Goal: Information Seeking & Learning: Learn about a topic

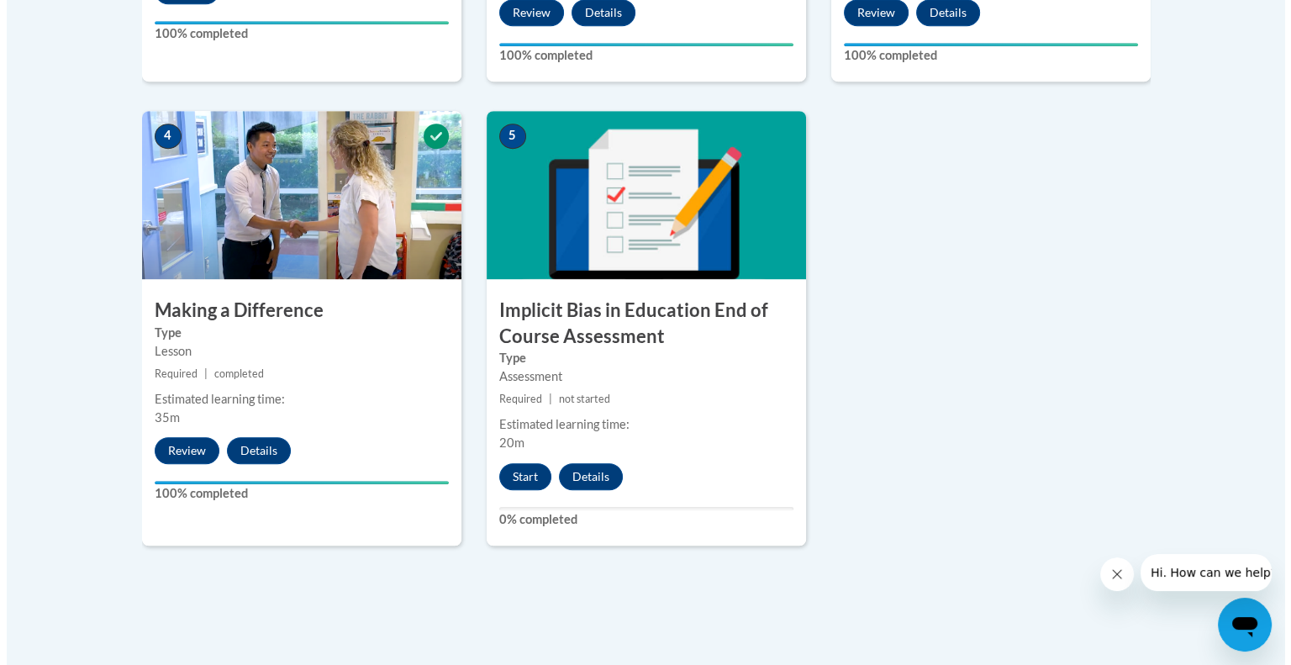
scroll to position [931, 0]
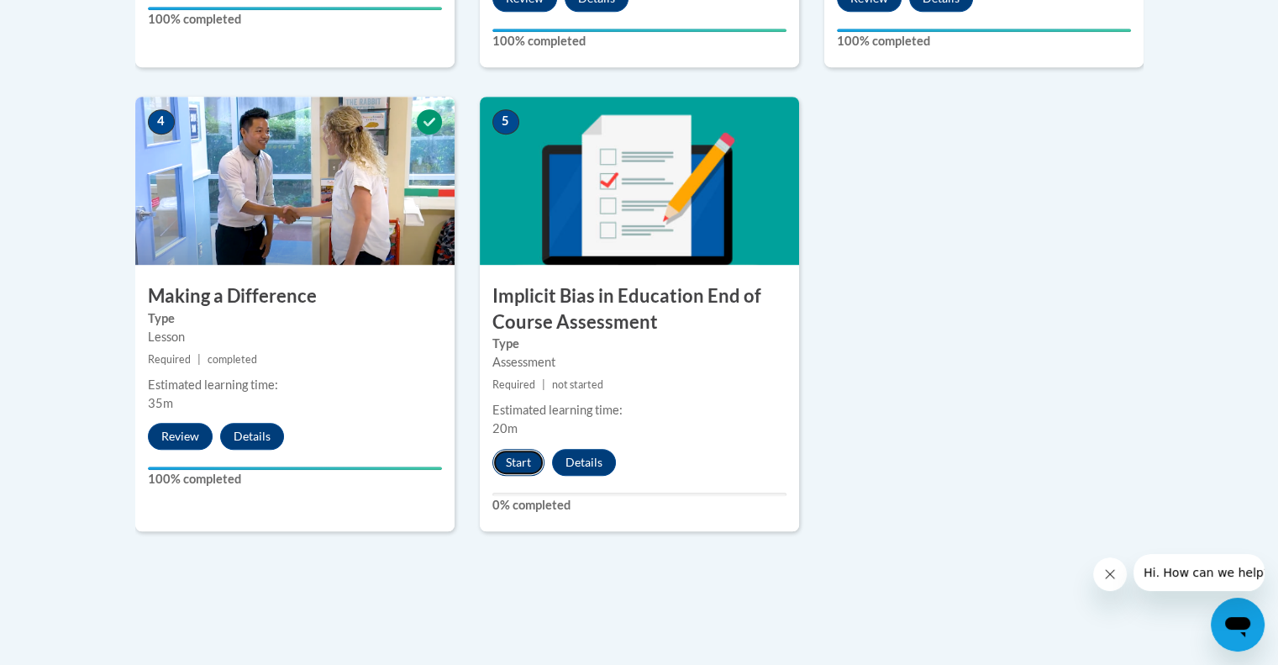
click at [518, 457] on button "Start" at bounding box center [518, 462] width 52 height 27
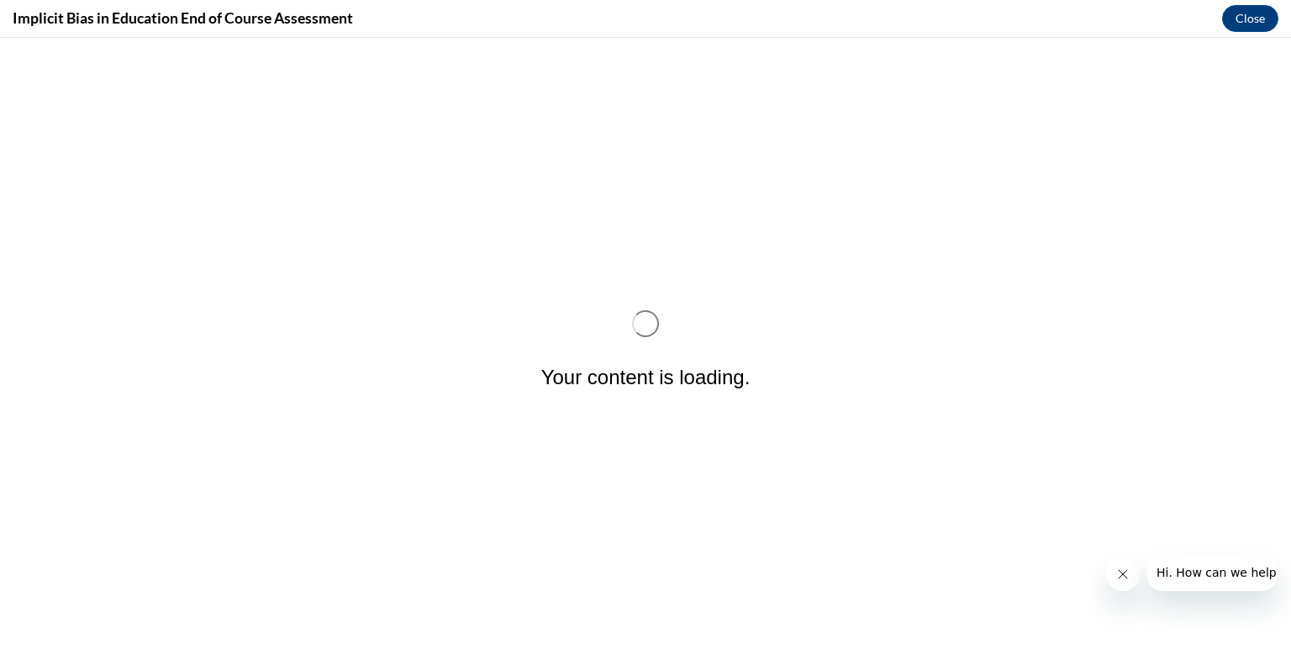
scroll to position [0, 0]
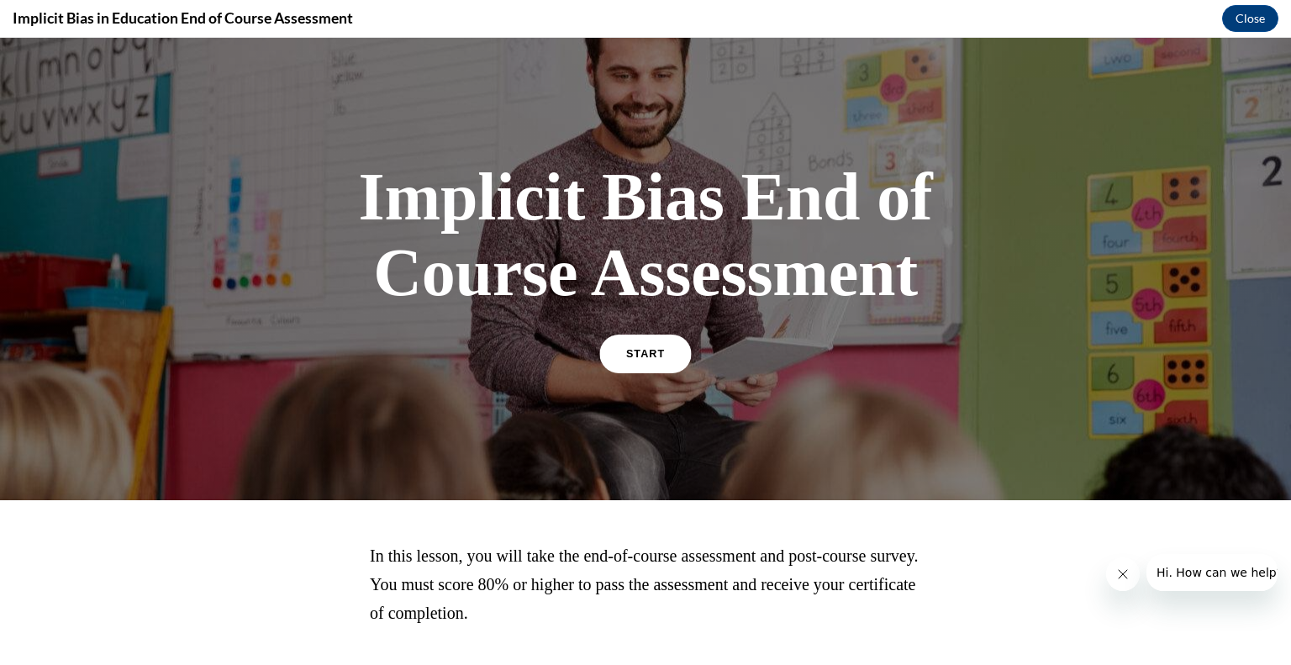
click at [607, 350] on link "START" at bounding box center [645, 353] width 92 height 39
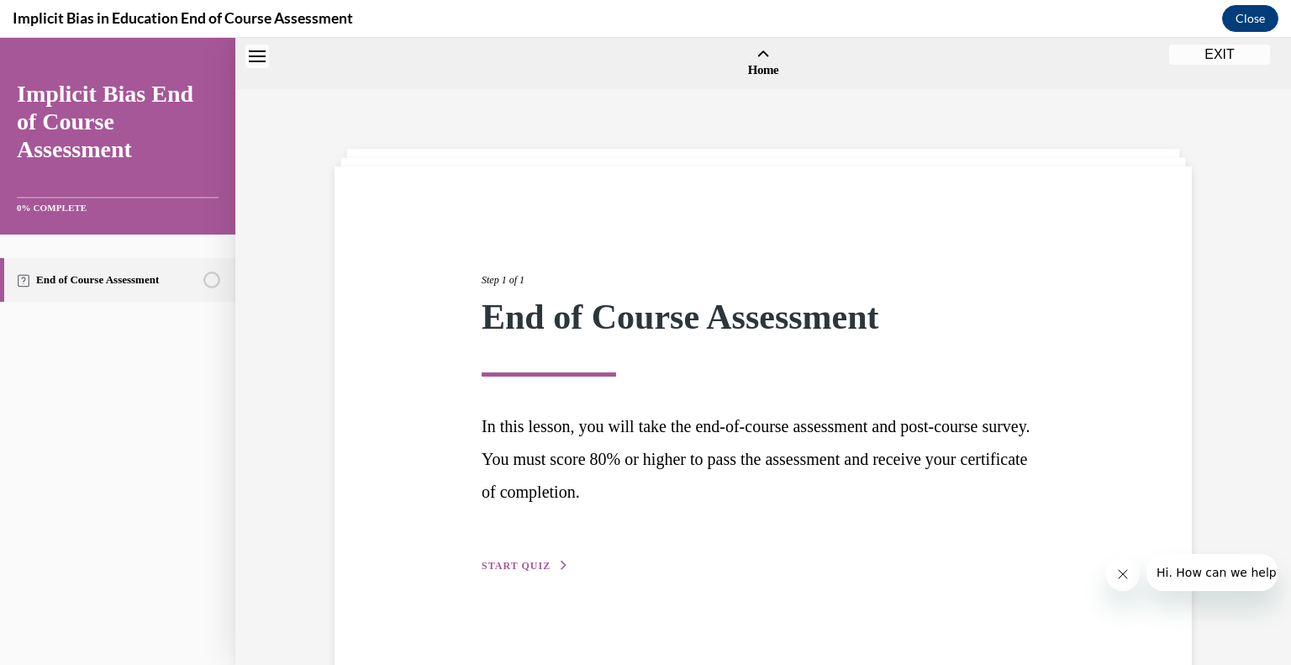
scroll to position [52, 0]
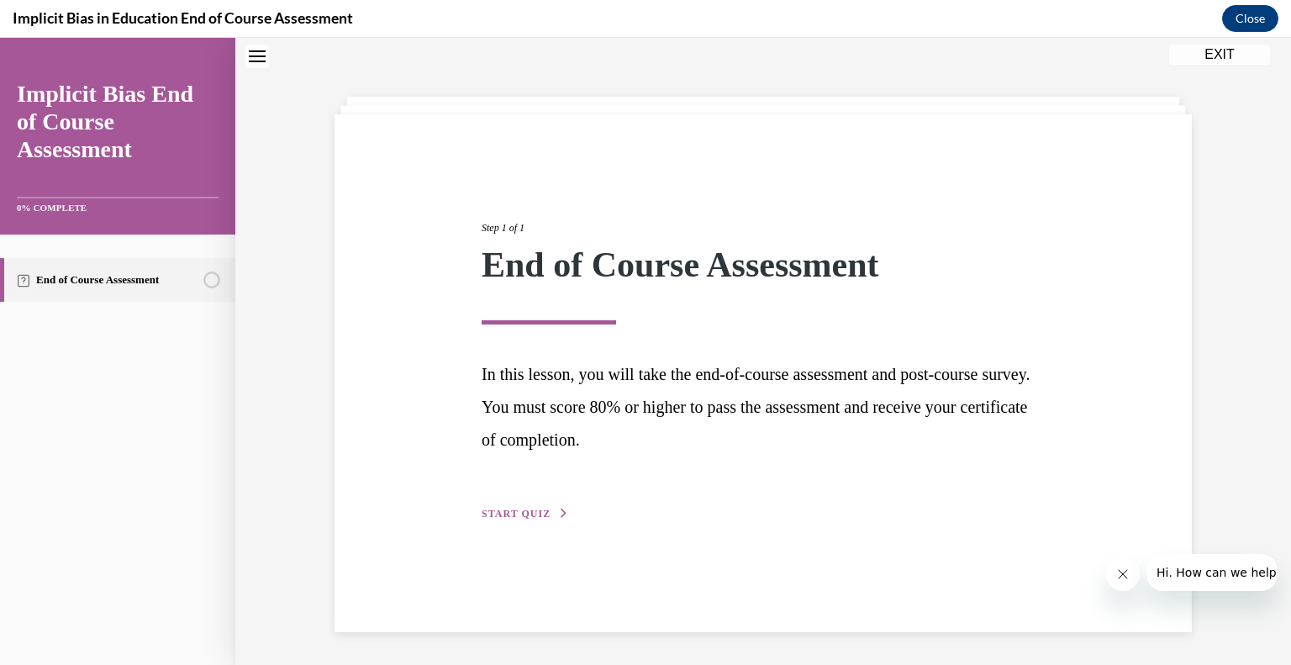
click at [522, 512] on span "START QUIZ" at bounding box center [515, 513] width 69 height 12
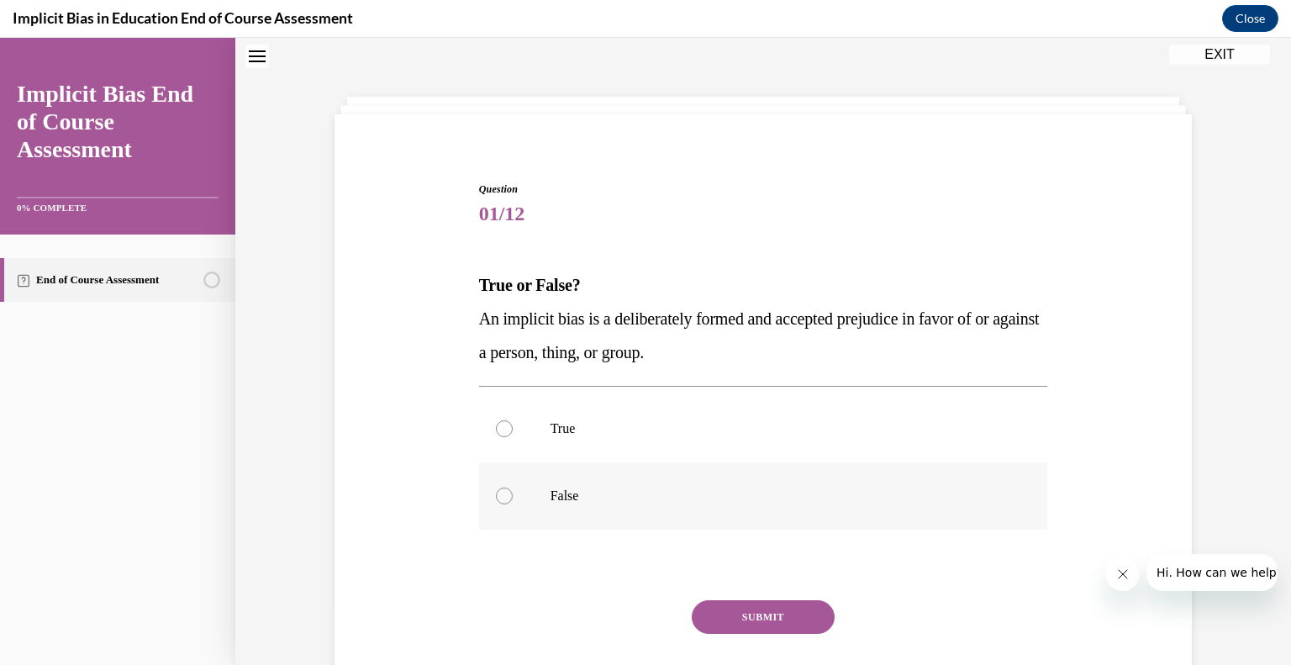
click at [517, 486] on label "False" at bounding box center [763, 495] width 569 height 67
click at [513, 487] on input "False" at bounding box center [504, 495] width 17 height 17
radio input "true"
click at [746, 612] on button "SUBMIT" at bounding box center [762, 617] width 143 height 34
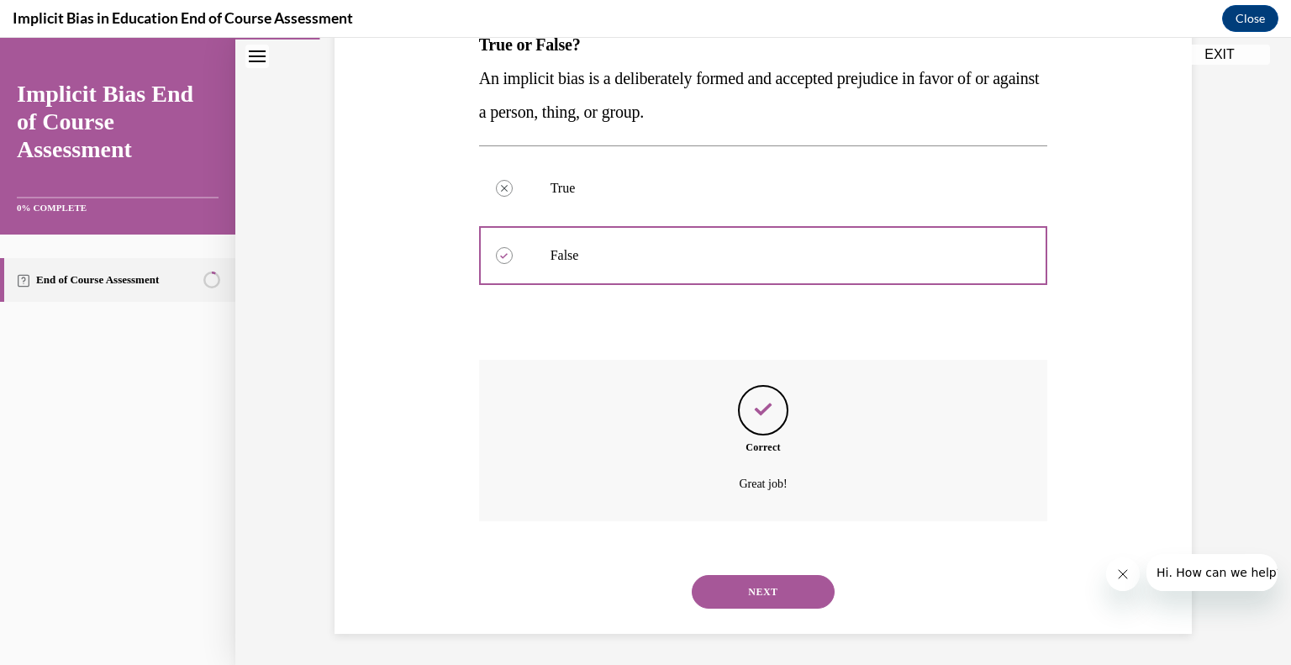
scroll to position [294, 0]
click at [751, 587] on button "NEXT" at bounding box center [762, 590] width 143 height 34
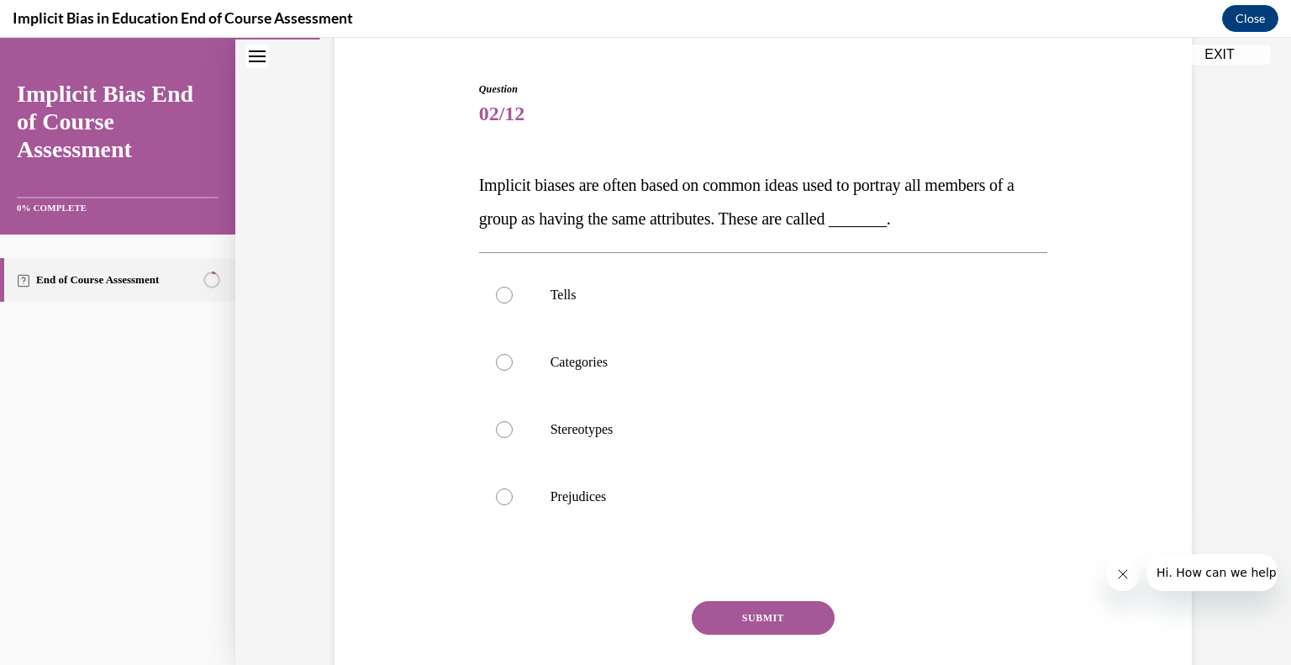
scroll to position [154, 0]
click at [595, 421] on p "Stereotypes" at bounding box center [777, 427] width 455 height 17
click at [513, 421] on input "Stereotypes" at bounding box center [504, 427] width 17 height 17
radio input "true"
click at [776, 610] on button "SUBMIT" at bounding box center [762, 616] width 143 height 34
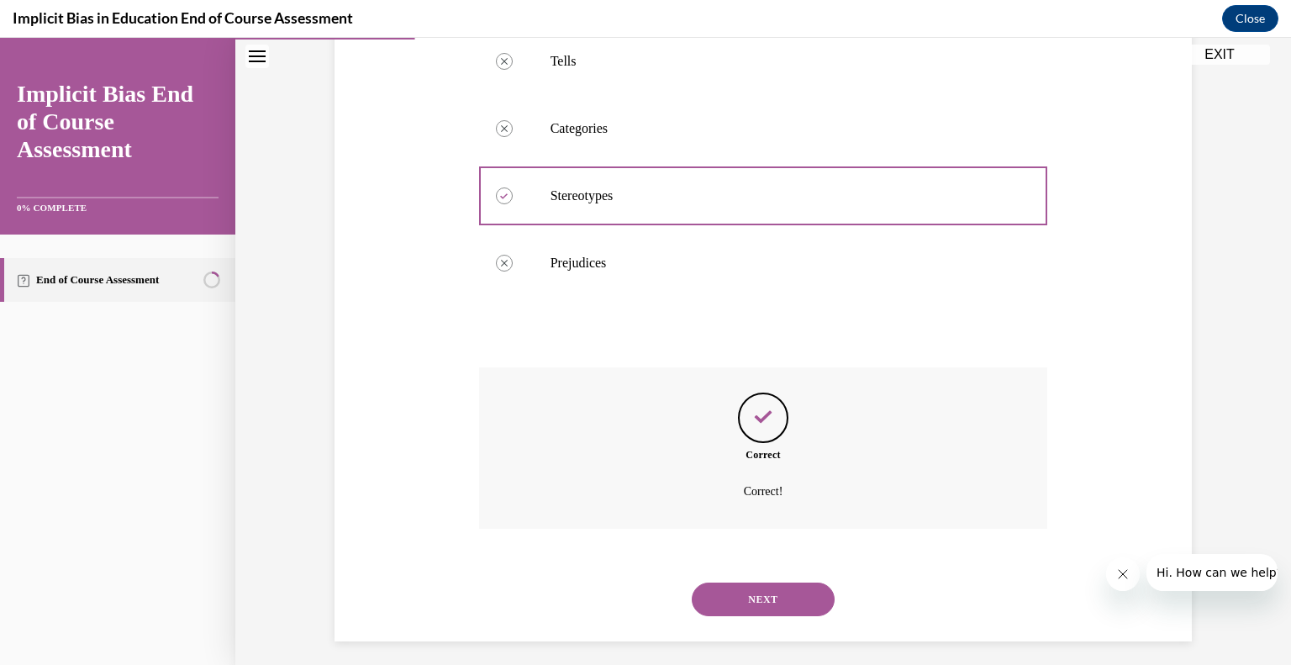
scroll to position [395, 0]
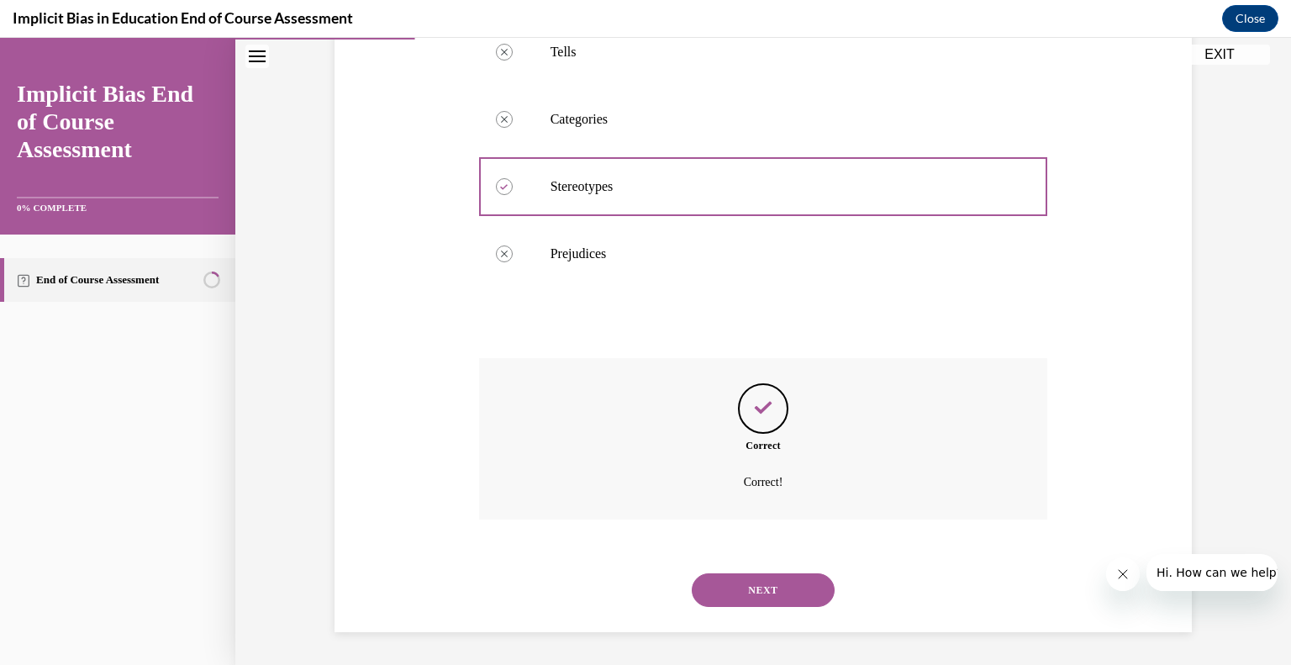
click at [763, 560] on div "NEXT" at bounding box center [763, 589] width 569 height 67
click at [749, 575] on button "NEXT" at bounding box center [762, 590] width 143 height 34
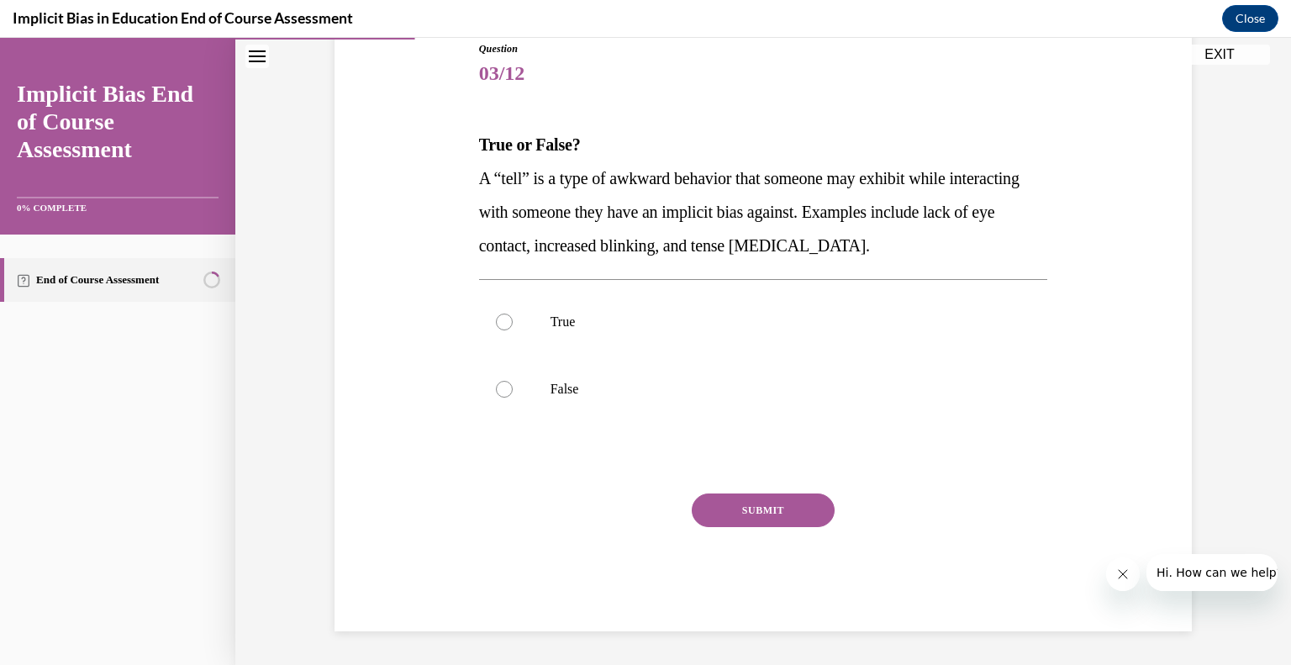
scroll to position [187, 0]
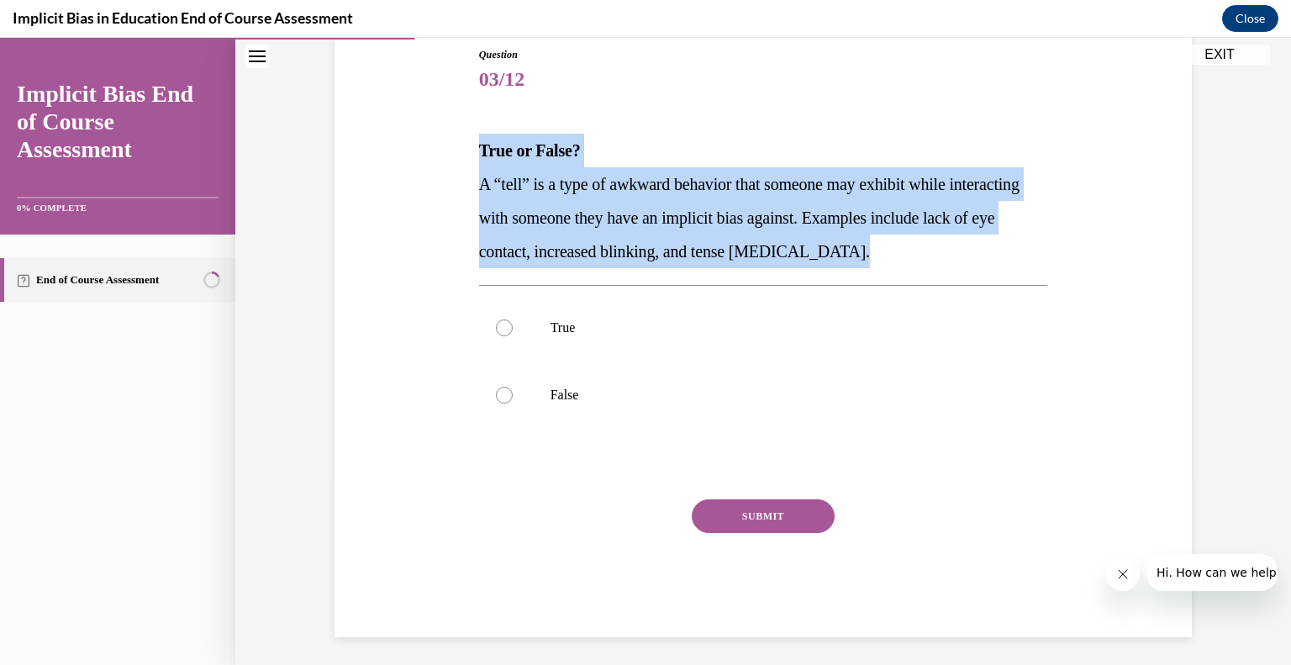
drag, startPoint x: 474, startPoint y: 151, endPoint x: 938, endPoint y: 252, distance: 474.6
click at [938, 252] on div "True or False? A “tell” is a type of awkward behavior that someone may exhibit …" at bounding box center [763, 201] width 569 height 134
copy div "True or False? A “tell” is a type of awkward behavior that someone may exhibit …"
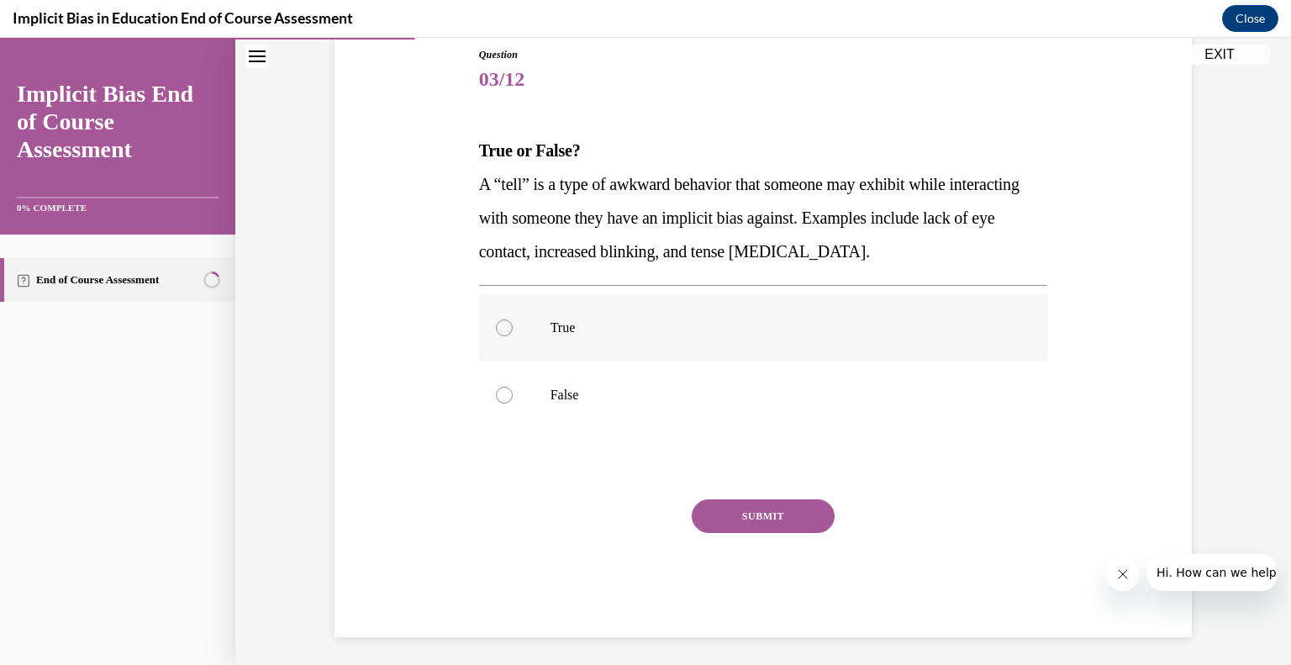
click at [508, 320] on label "True" at bounding box center [763, 327] width 569 height 67
click at [508, 320] on input "True" at bounding box center [504, 327] width 17 height 17
radio input "true"
click at [768, 517] on button "SUBMIT" at bounding box center [762, 516] width 143 height 34
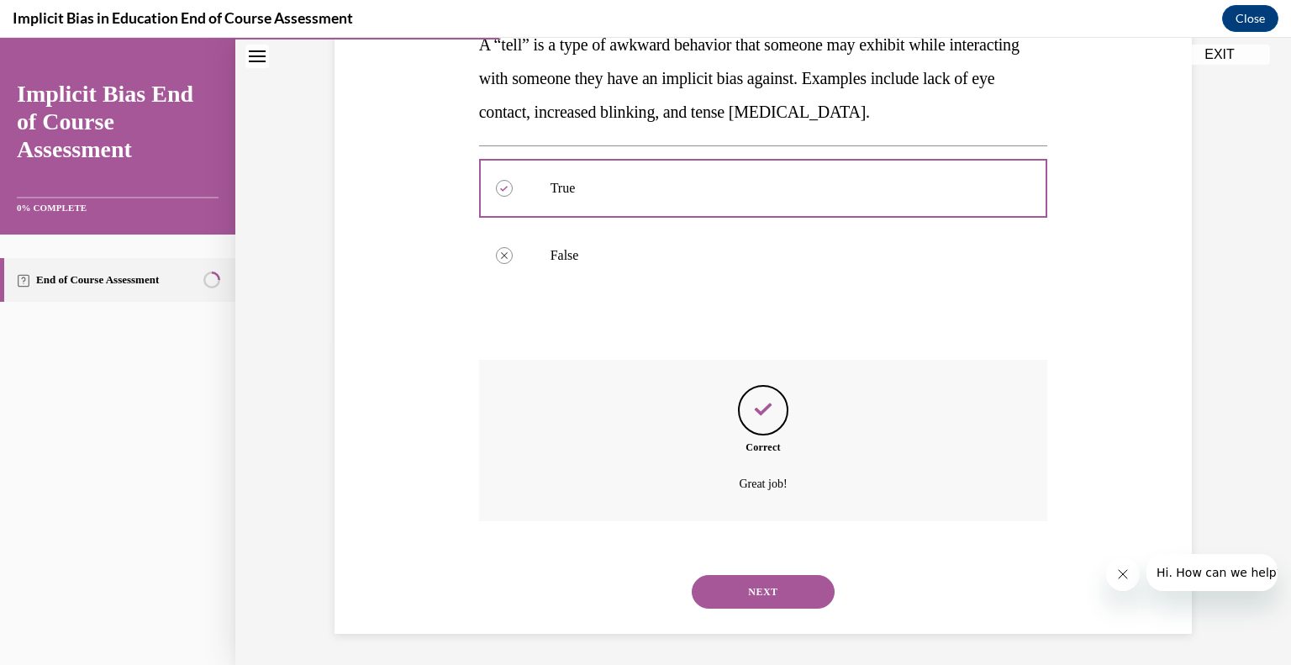
scroll to position [328, 0]
click at [754, 581] on button "NEXT" at bounding box center [762, 590] width 143 height 34
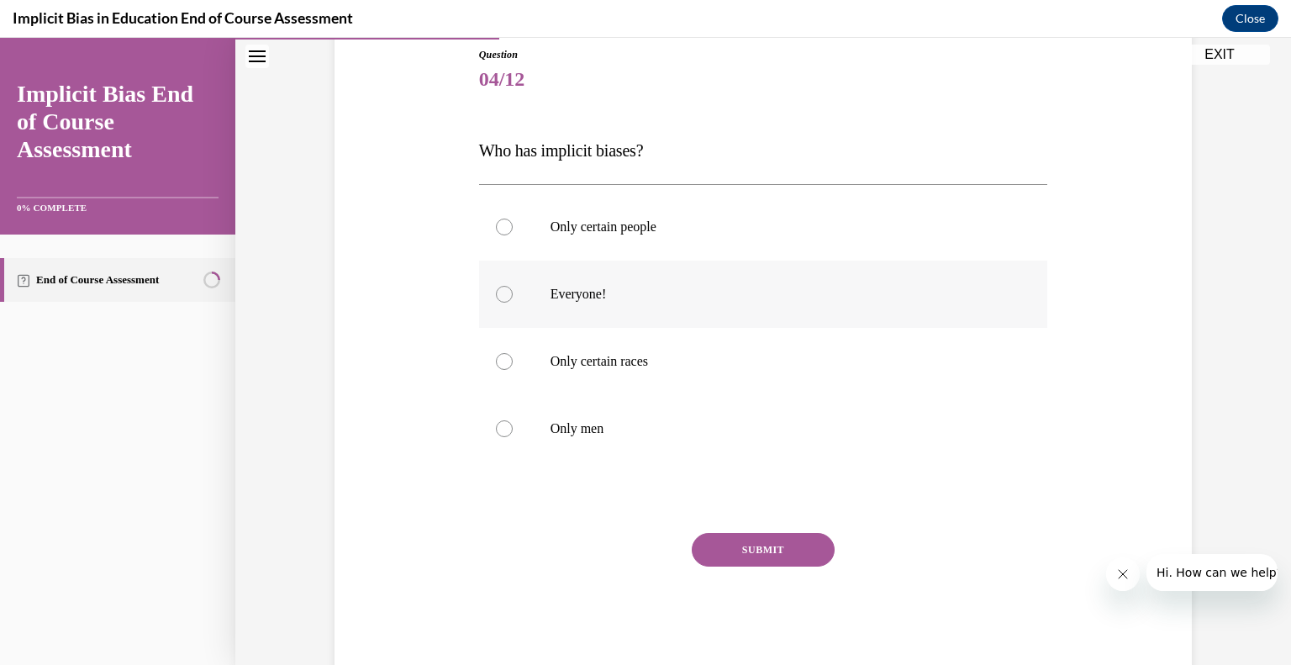
click at [588, 305] on label "Everyone!" at bounding box center [763, 293] width 569 height 67
click at [513, 302] on input "Everyone!" at bounding box center [504, 294] width 17 height 17
radio input "true"
click at [732, 544] on button "SUBMIT" at bounding box center [762, 550] width 143 height 34
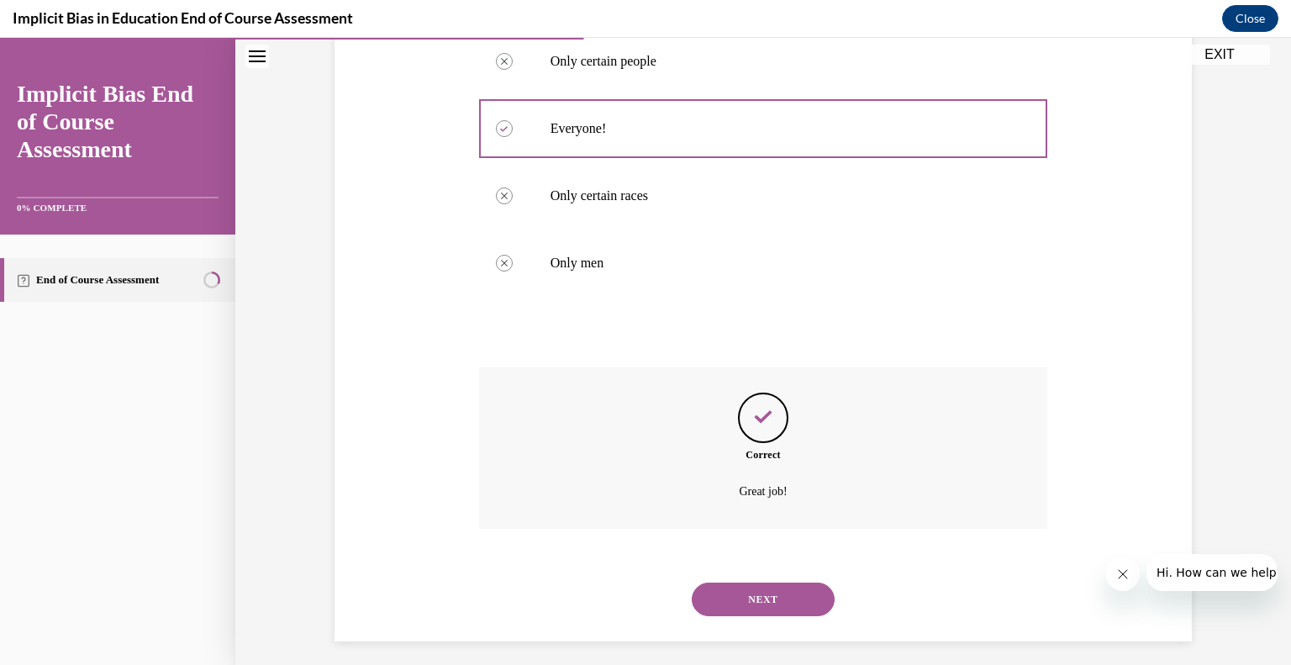
scroll to position [361, 0]
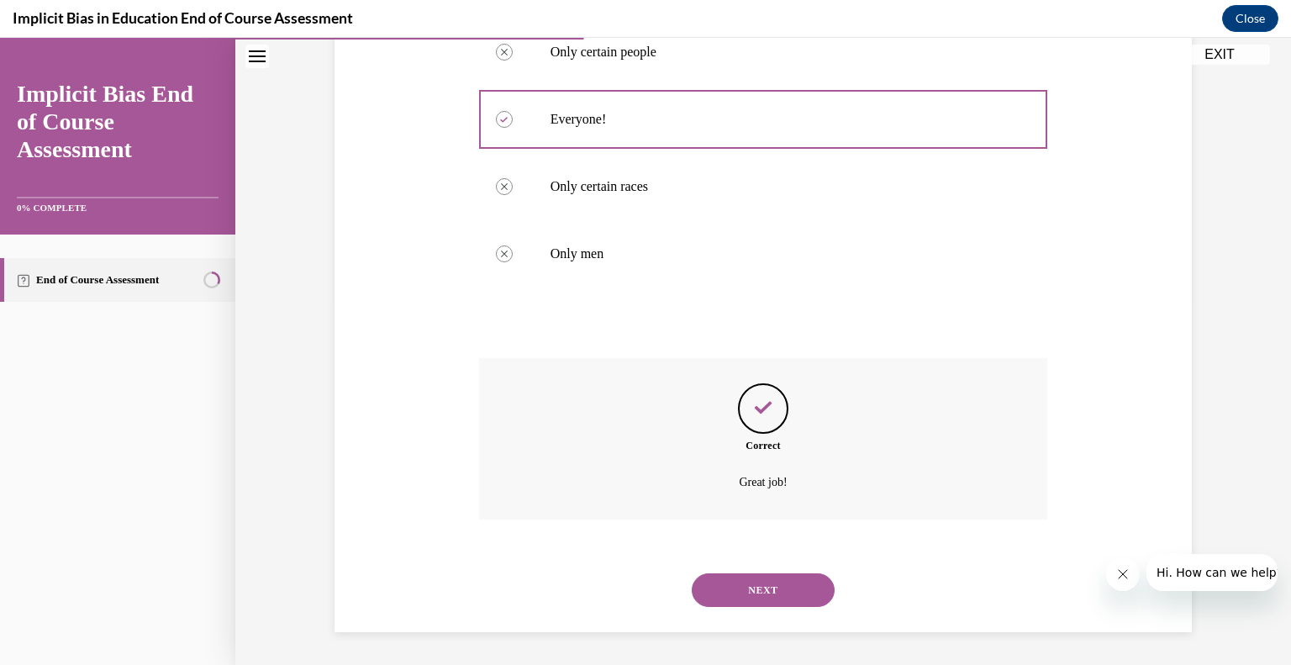
click at [770, 576] on button "NEXT" at bounding box center [762, 590] width 143 height 34
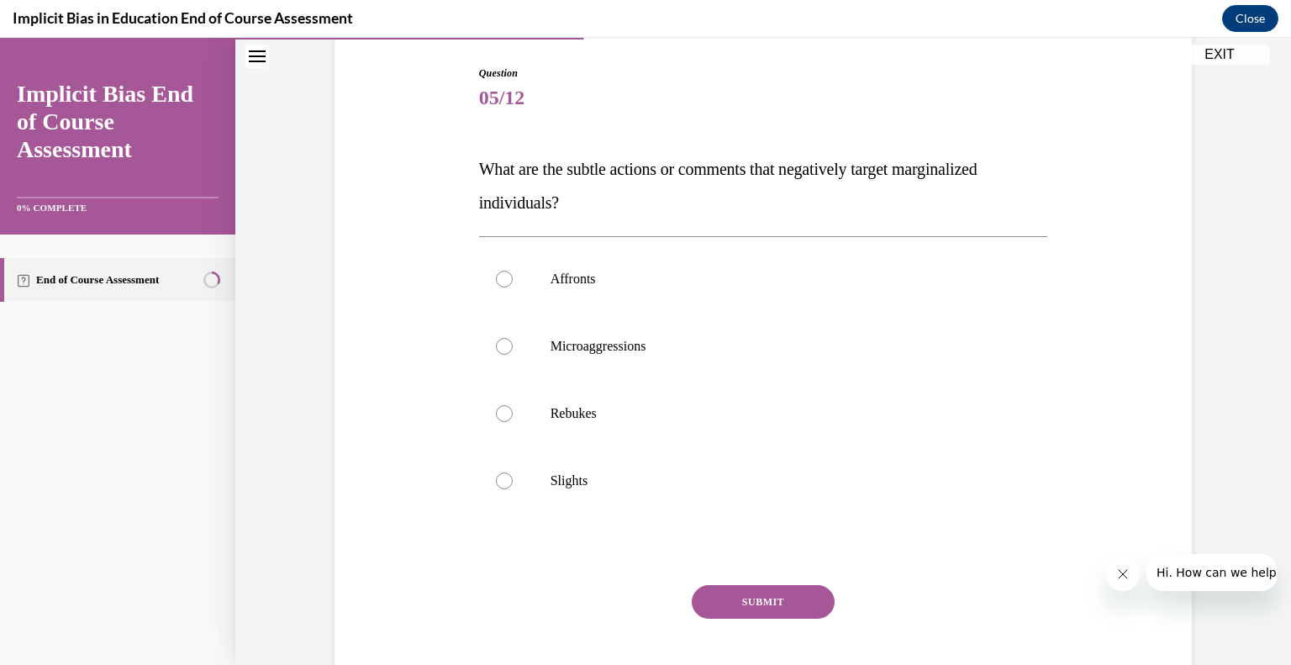
scroll to position [172, 0]
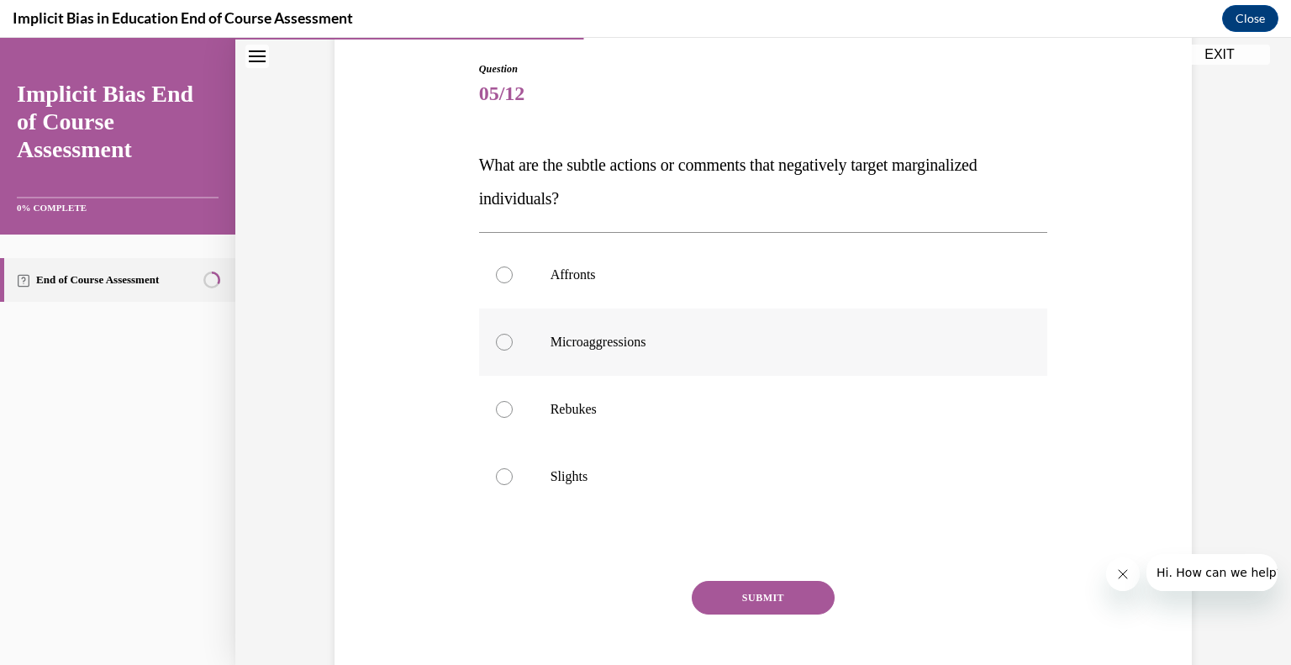
click at [628, 339] on p "Microaggressions" at bounding box center [777, 342] width 455 height 17
click at [513, 339] on input "Microaggressions" at bounding box center [504, 342] width 17 height 17
radio input "true"
click at [777, 587] on button "SUBMIT" at bounding box center [762, 598] width 143 height 34
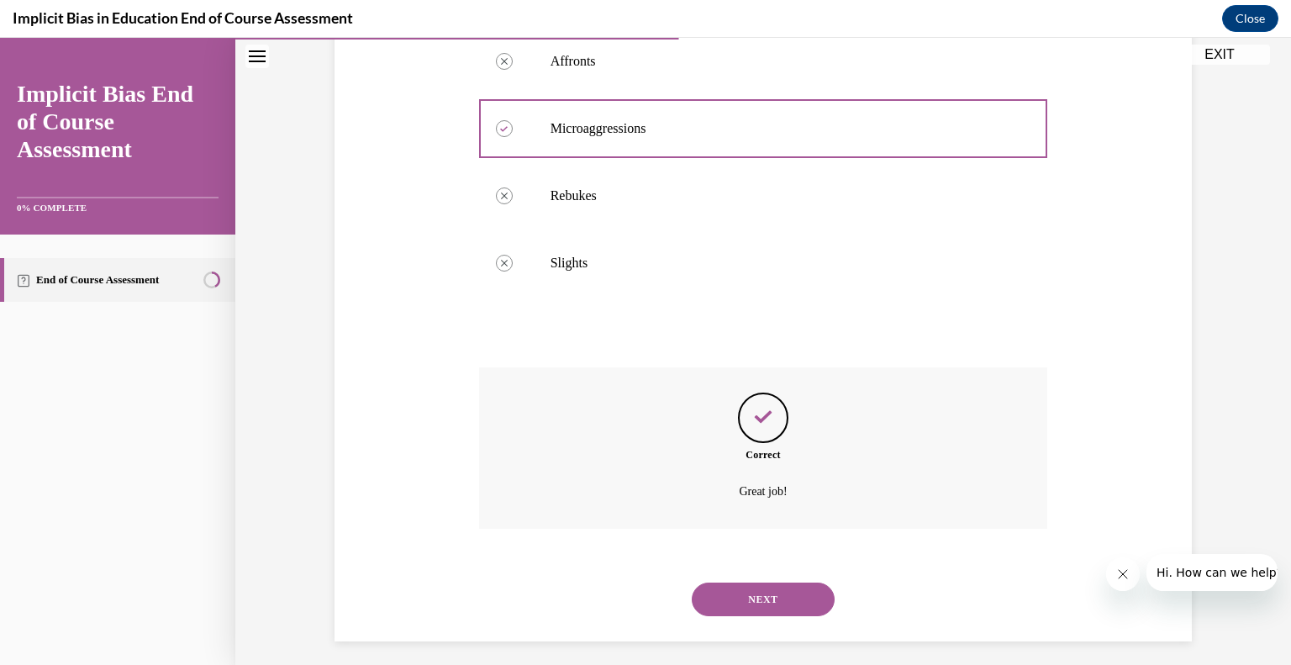
scroll to position [395, 0]
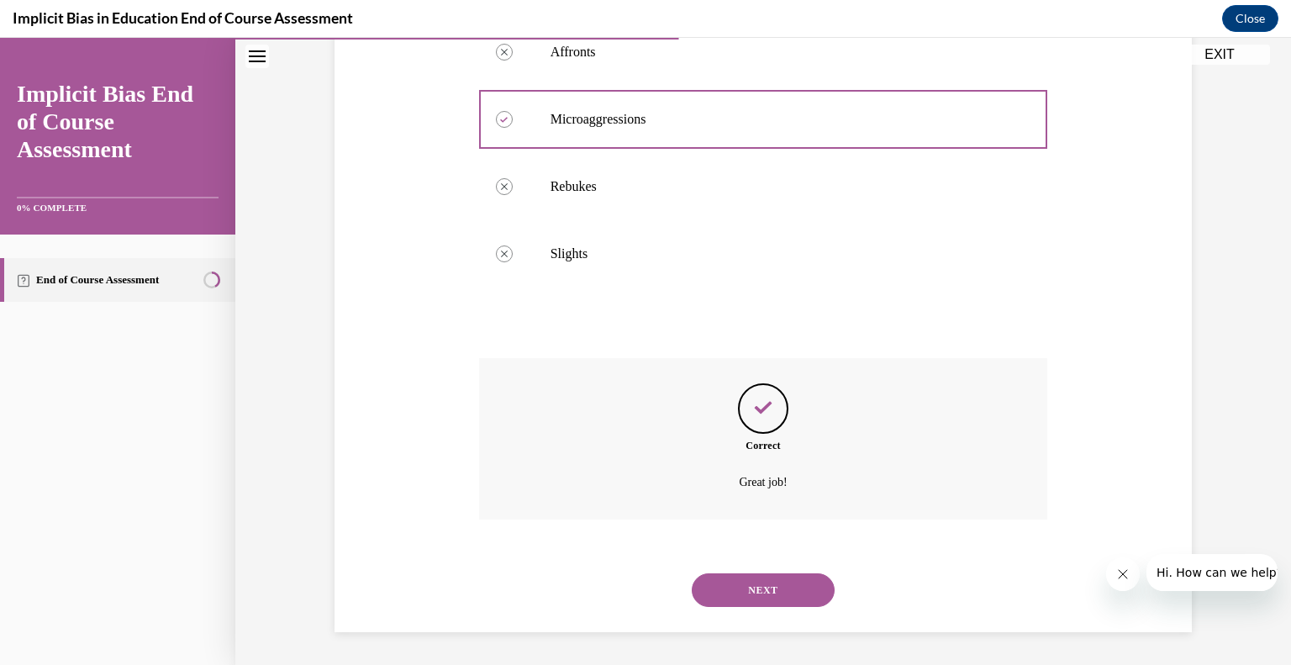
click at [763, 602] on button "NEXT" at bounding box center [762, 590] width 143 height 34
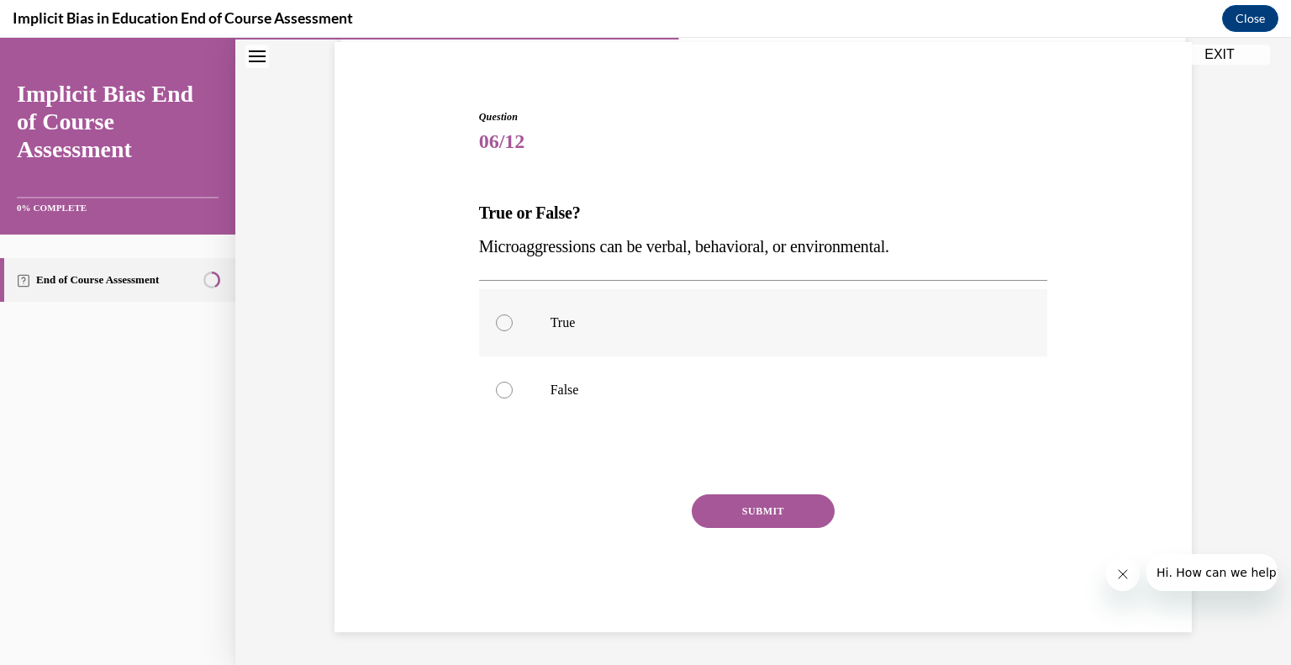
click at [561, 329] on label "True" at bounding box center [763, 322] width 569 height 67
click at [513, 329] on input "True" at bounding box center [504, 322] width 17 height 17
radio input "true"
click at [763, 510] on button "SUBMIT" at bounding box center [762, 511] width 143 height 34
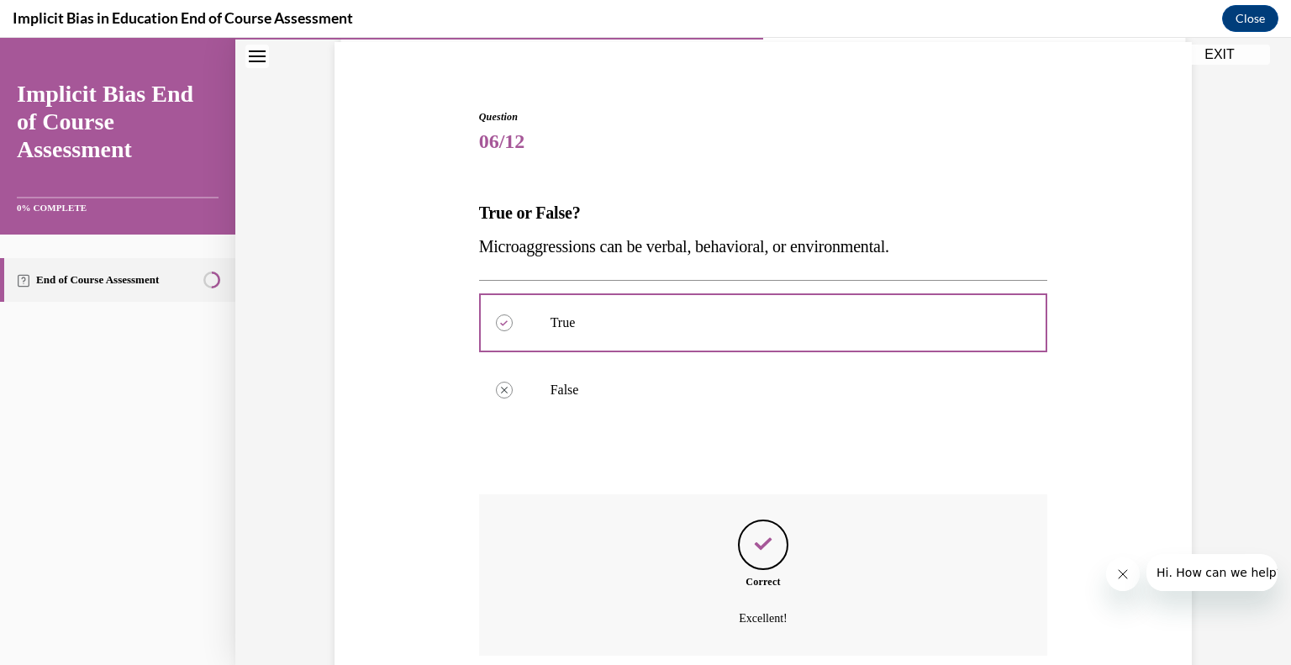
scroll to position [260, 0]
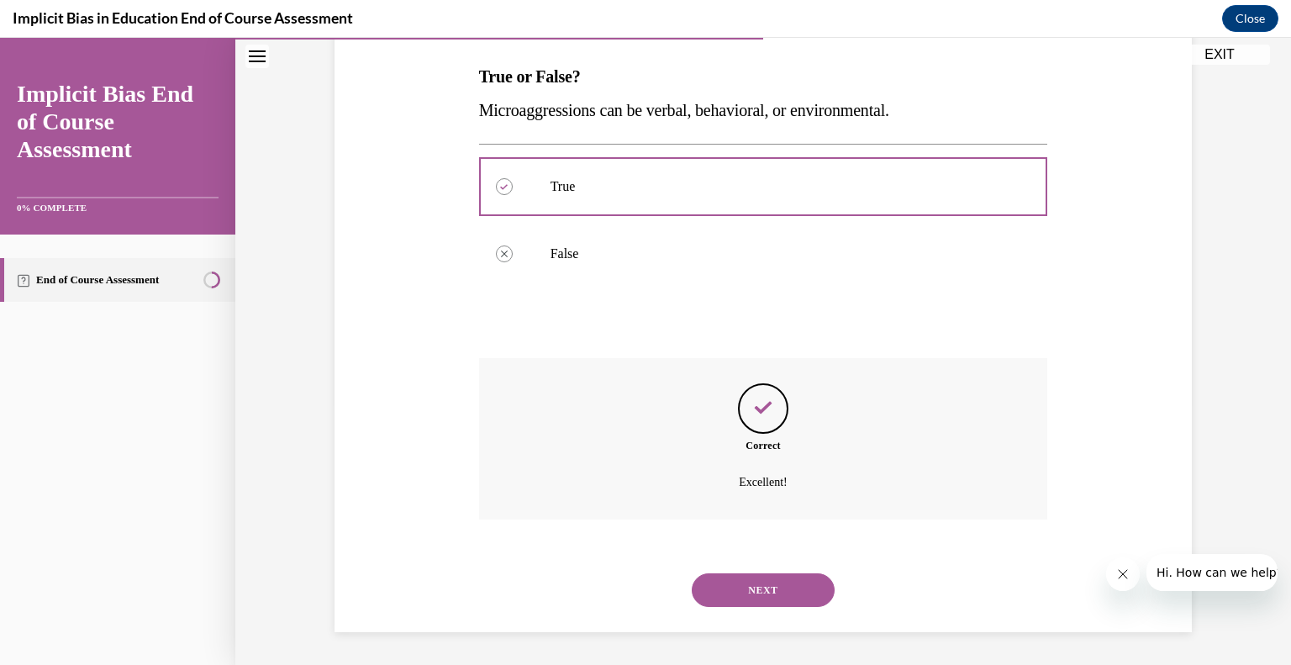
click at [776, 593] on button "NEXT" at bounding box center [762, 590] width 143 height 34
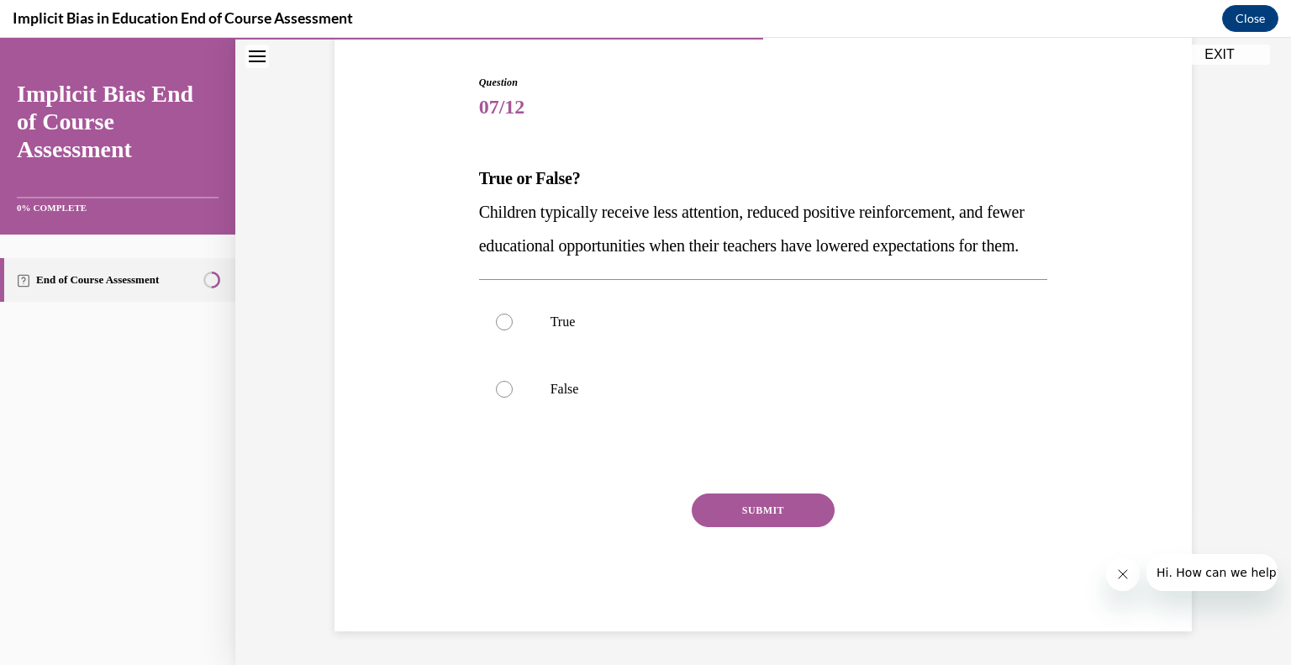
scroll to position [187, 0]
click at [561, 319] on p "True" at bounding box center [777, 321] width 455 height 17
click at [513, 319] on input "True" at bounding box center [504, 321] width 17 height 17
radio input "true"
click at [769, 525] on button "SUBMIT" at bounding box center [762, 510] width 143 height 34
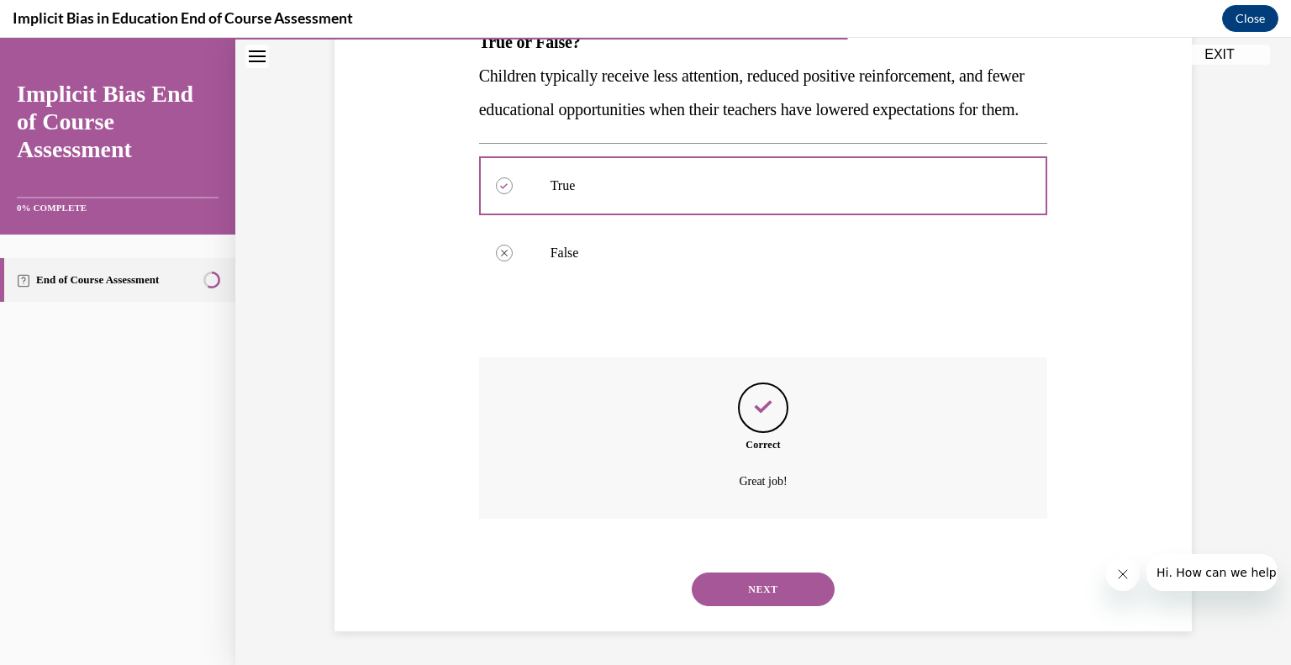
scroll to position [328, 0]
click at [752, 597] on button "NEXT" at bounding box center [762, 589] width 143 height 34
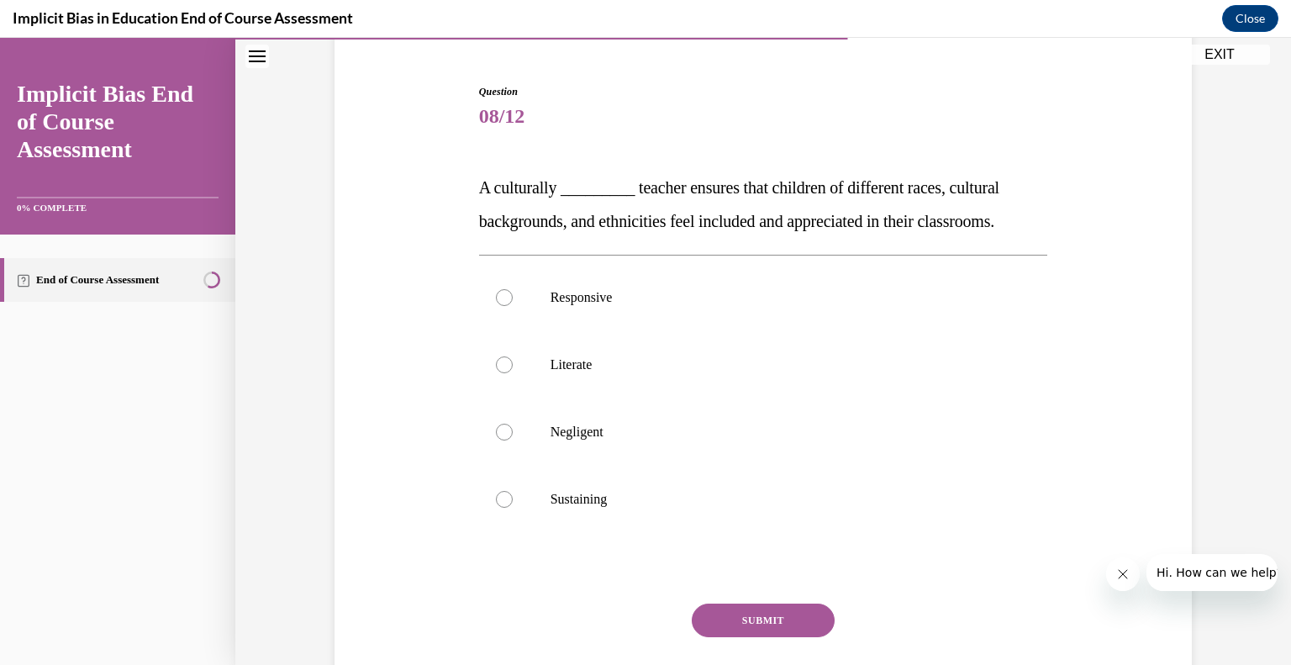
scroll to position [167, 0]
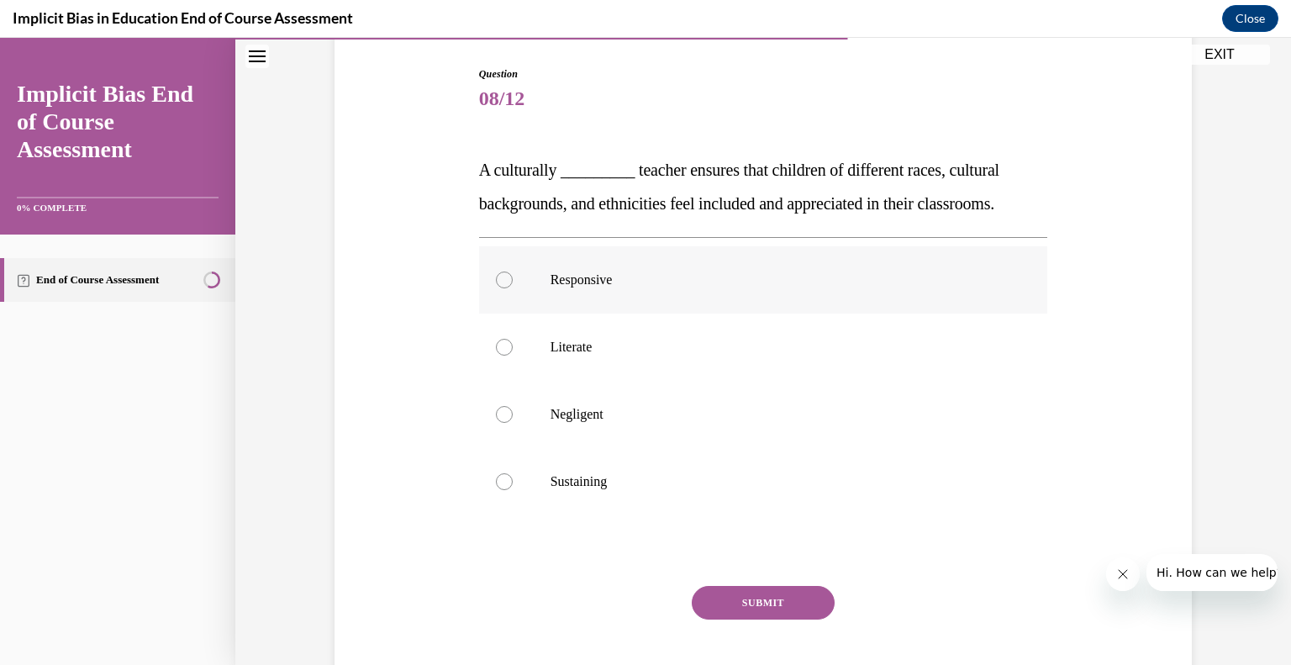
click at [595, 276] on p "Responsive" at bounding box center [777, 279] width 455 height 17
click at [513, 276] on input "Responsive" at bounding box center [504, 279] width 17 height 17
radio input "true"
click at [761, 602] on button "SUBMIT" at bounding box center [762, 603] width 143 height 34
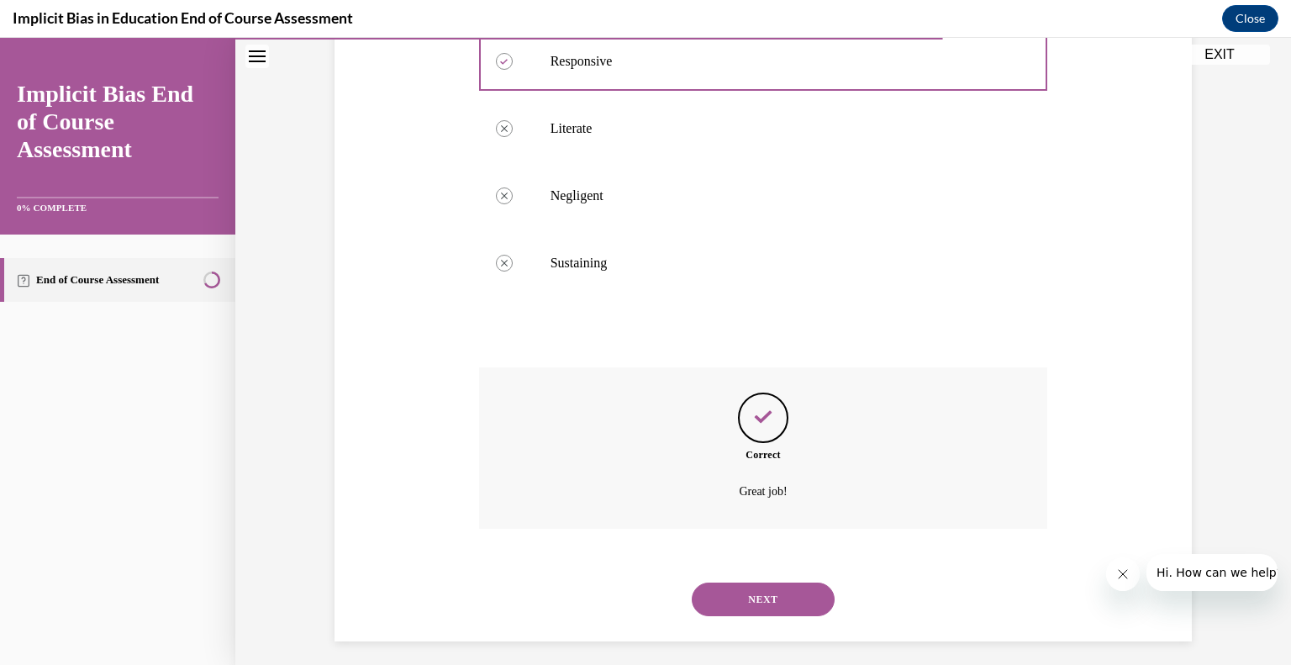
scroll to position [395, 0]
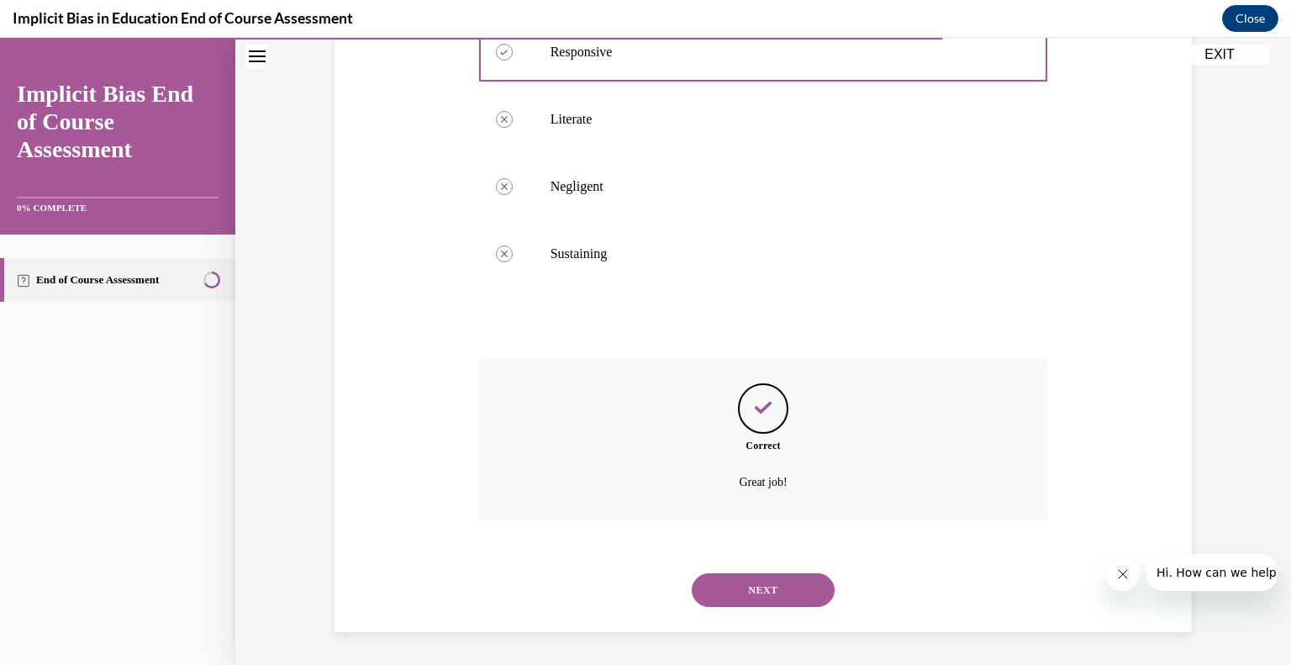
click at [774, 596] on button "NEXT" at bounding box center [762, 590] width 143 height 34
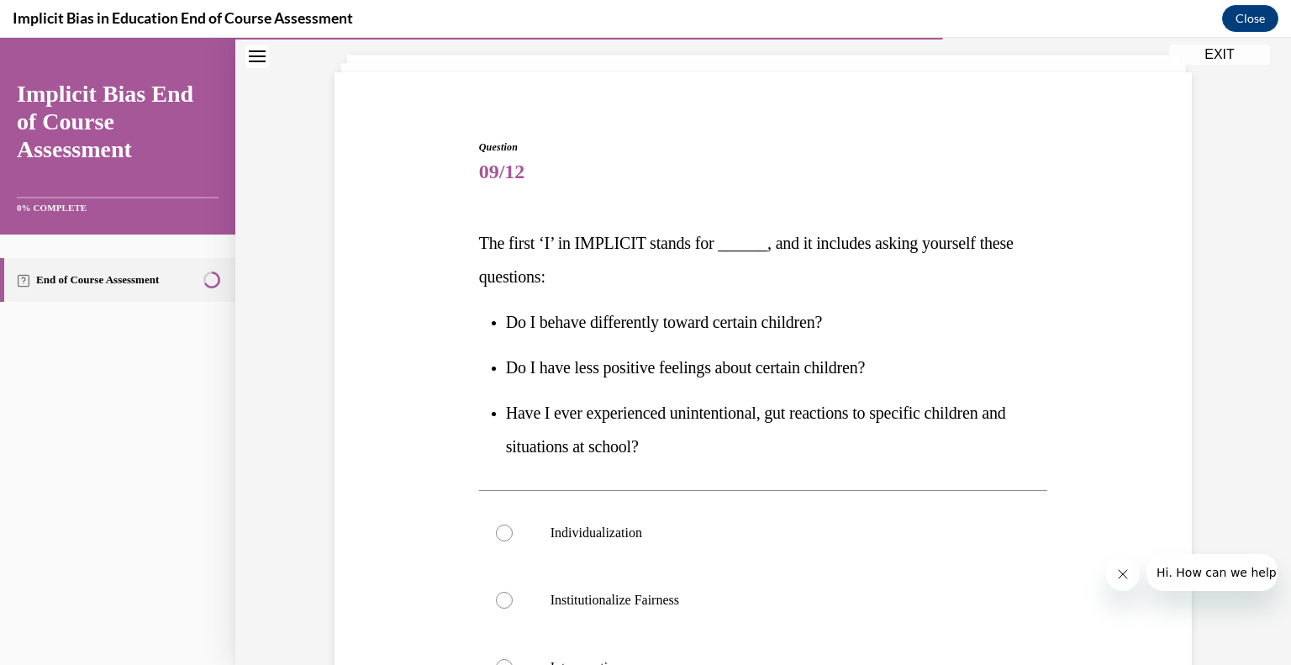
scroll to position [106, 0]
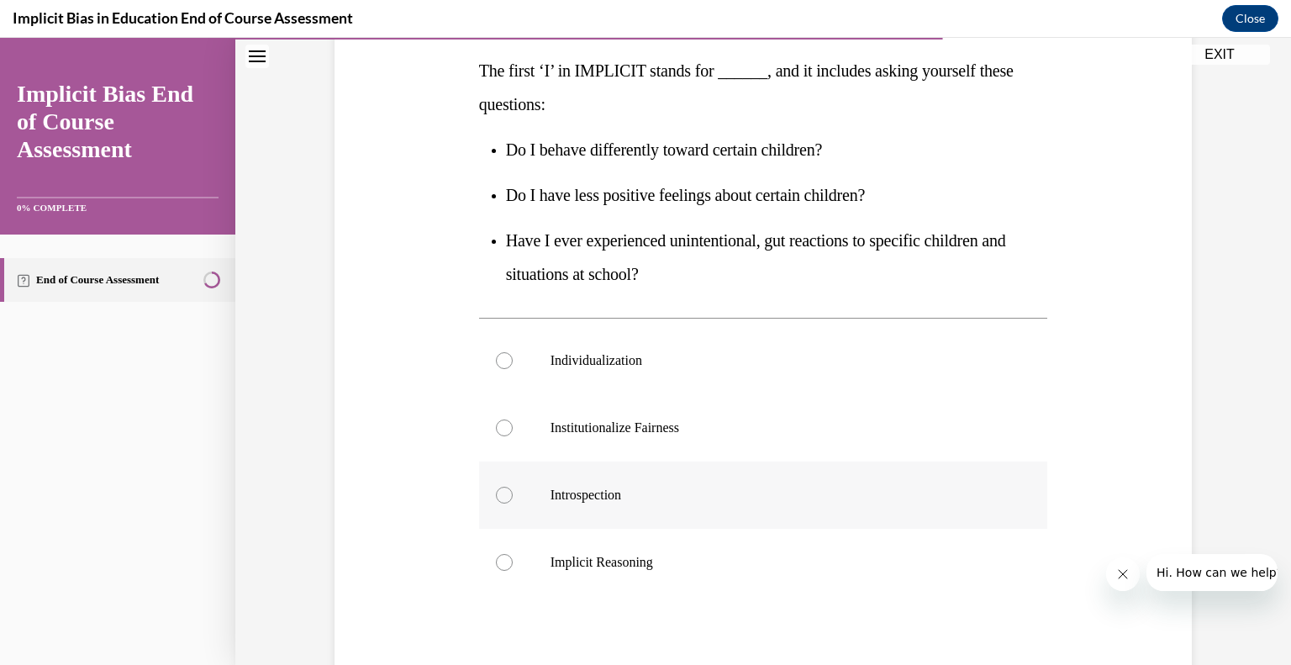
click at [586, 494] on p "Introspection" at bounding box center [777, 494] width 455 height 17
click at [513, 494] on input "Introspection" at bounding box center [504, 494] width 17 height 17
radio input "true"
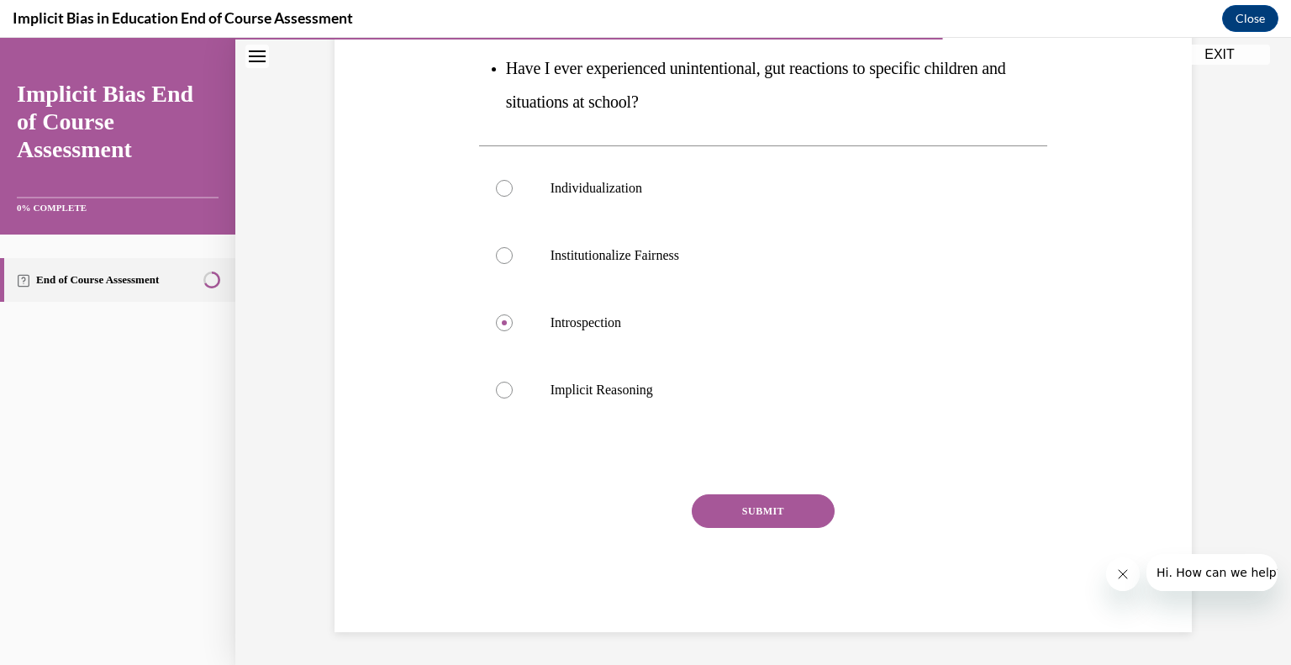
click at [763, 509] on button "SUBMIT" at bounding box center [762, 511] width 143 height 34
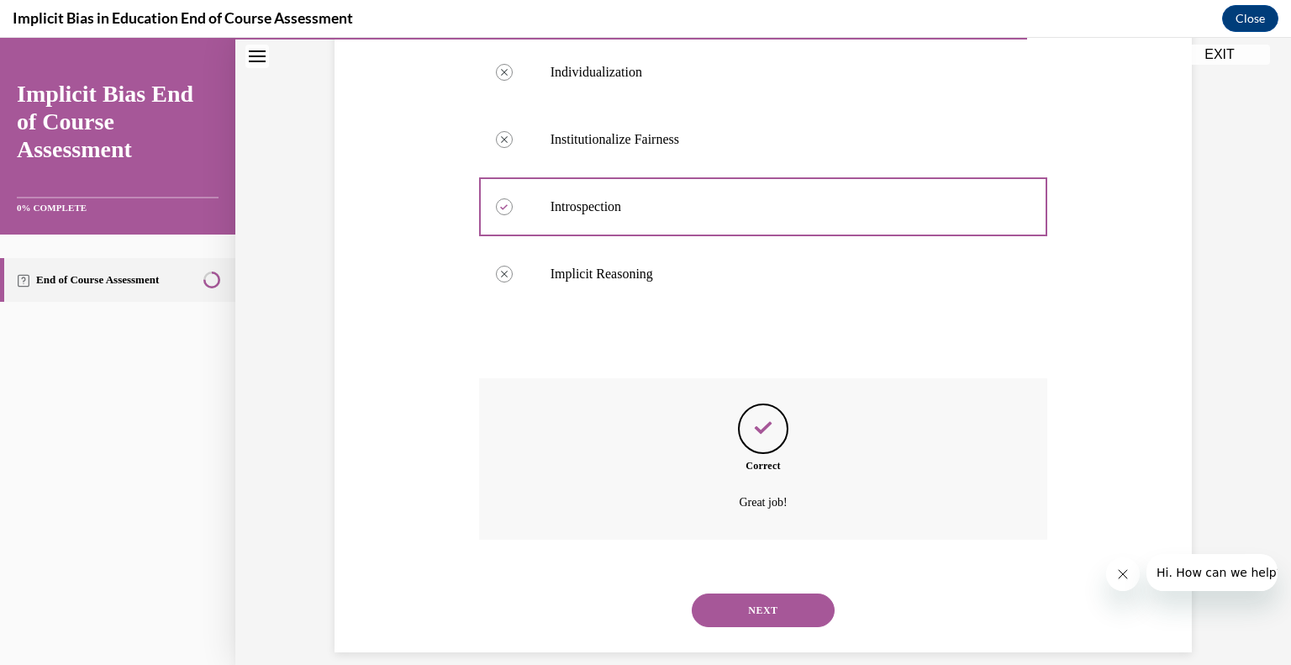
scroll to position [575, 0]
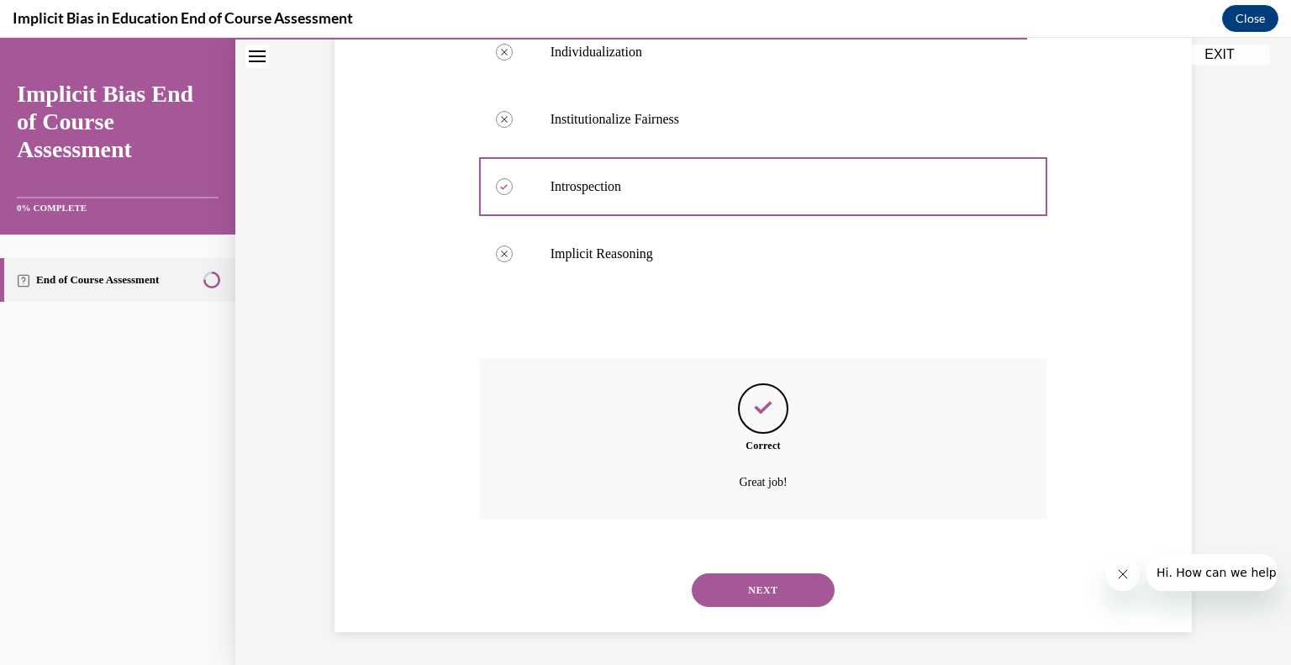
click at [798, 592] on button "NEXT" at bounding box center [762, 590] width 143 height 34
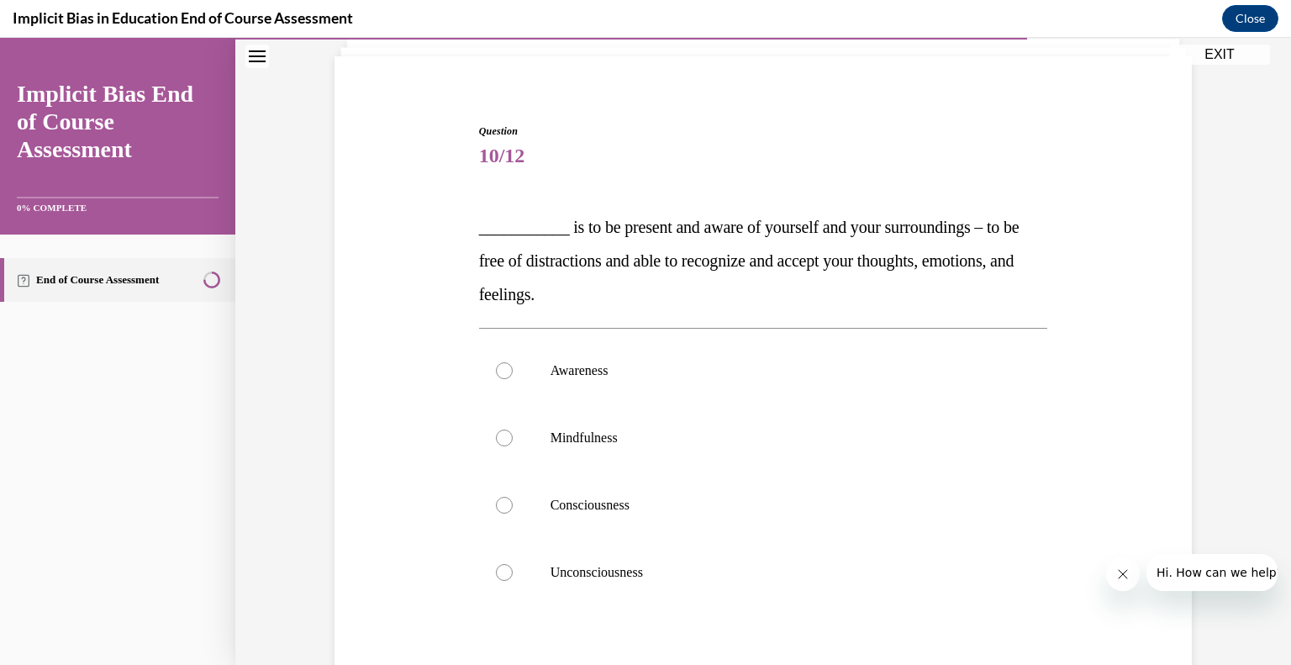
scroll to position [125, 0]
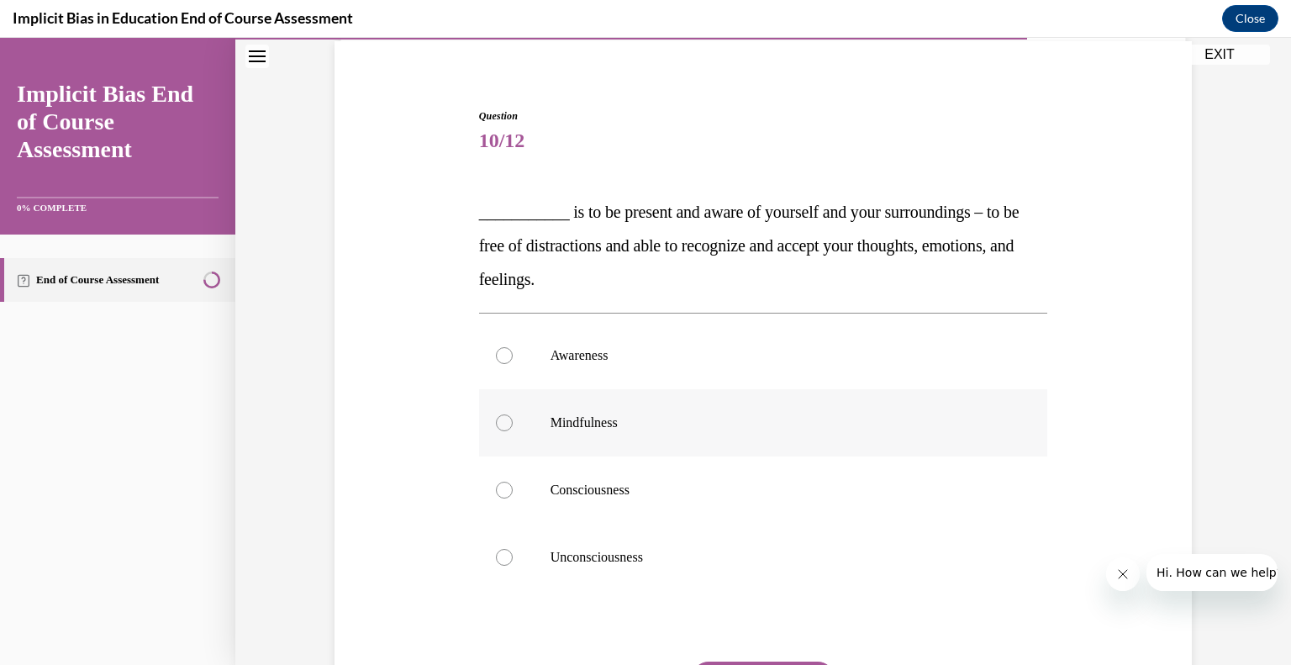
click at [596, 417] on p "Mindfulness" at bounding box center [777, 422] width 455 height 17
click at [513, 417] on input "Mindfulness" at bounding box center [504, 422] width 17 height 17
radio input "true"
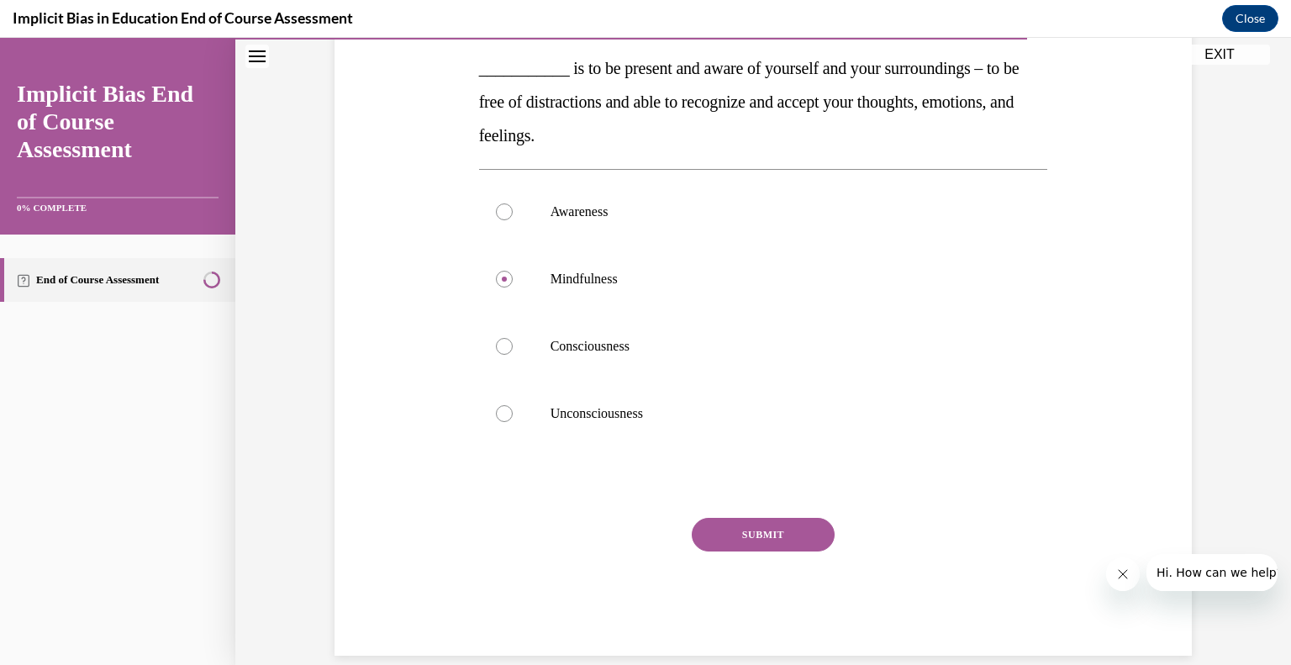
click at [773, 548] on button "SUBMIT" at bounding box center [762, 535] width 143 height 34
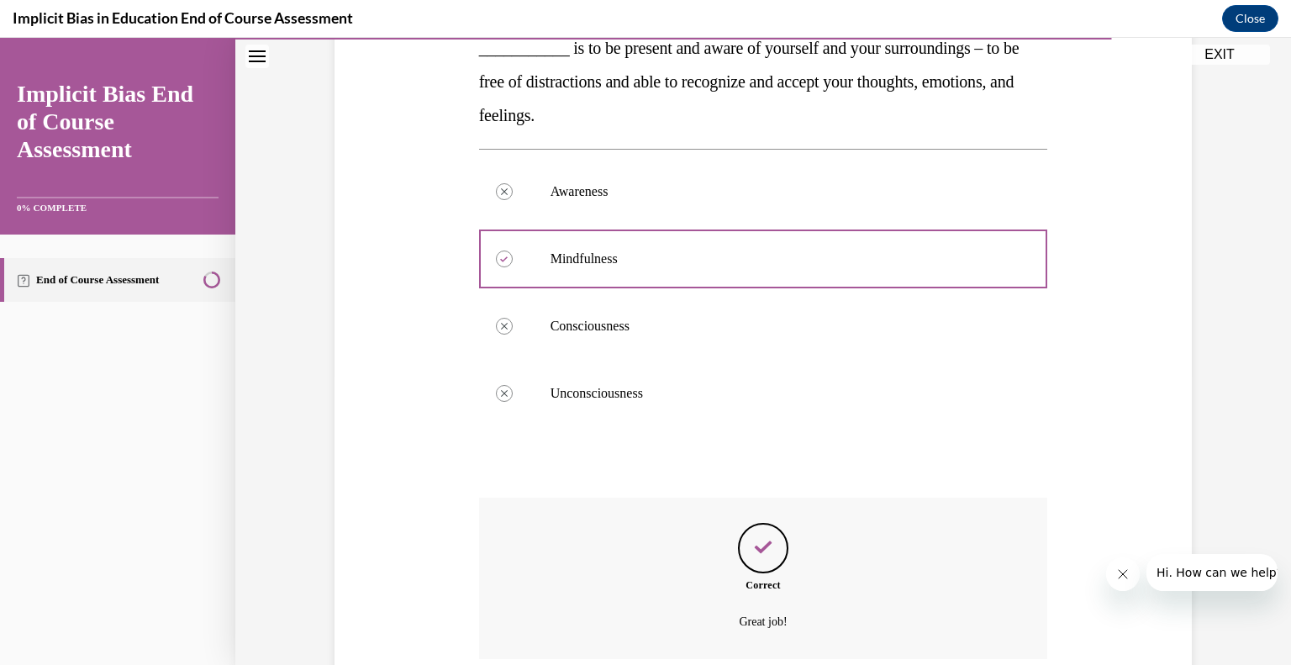
scroll to position [429, 0]
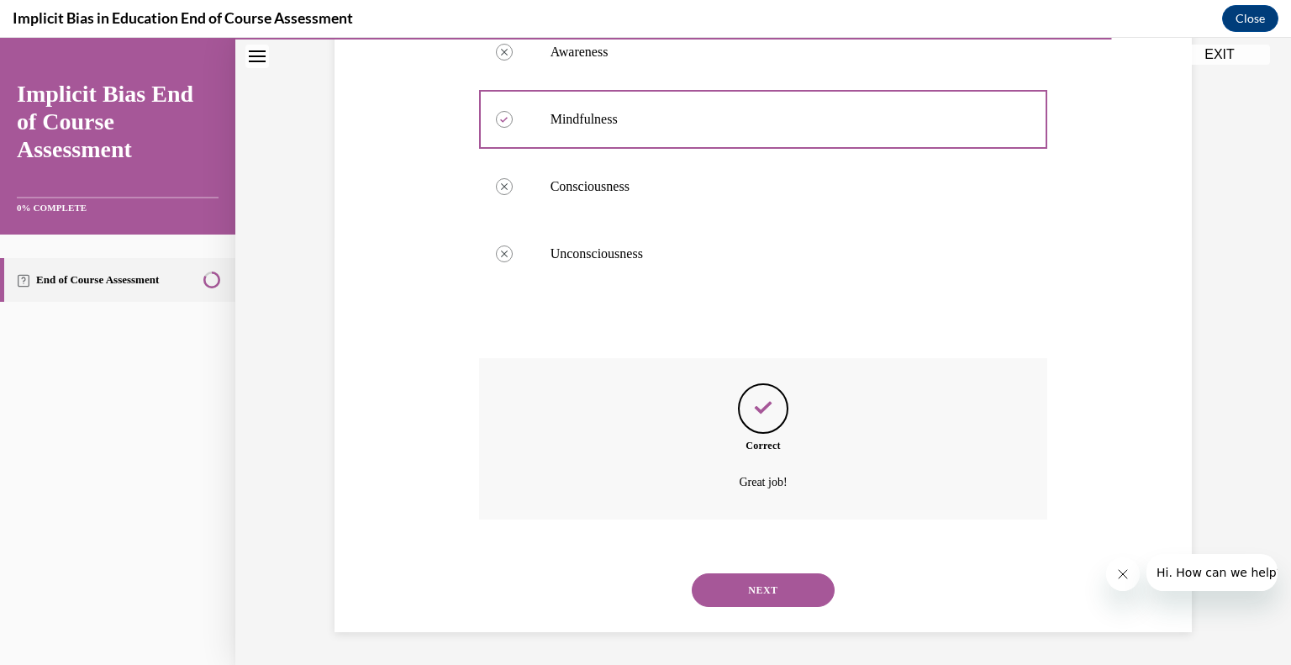
click at [791, 588] on button "NEXT" at bounding box center [762, 590] width 143 height 34
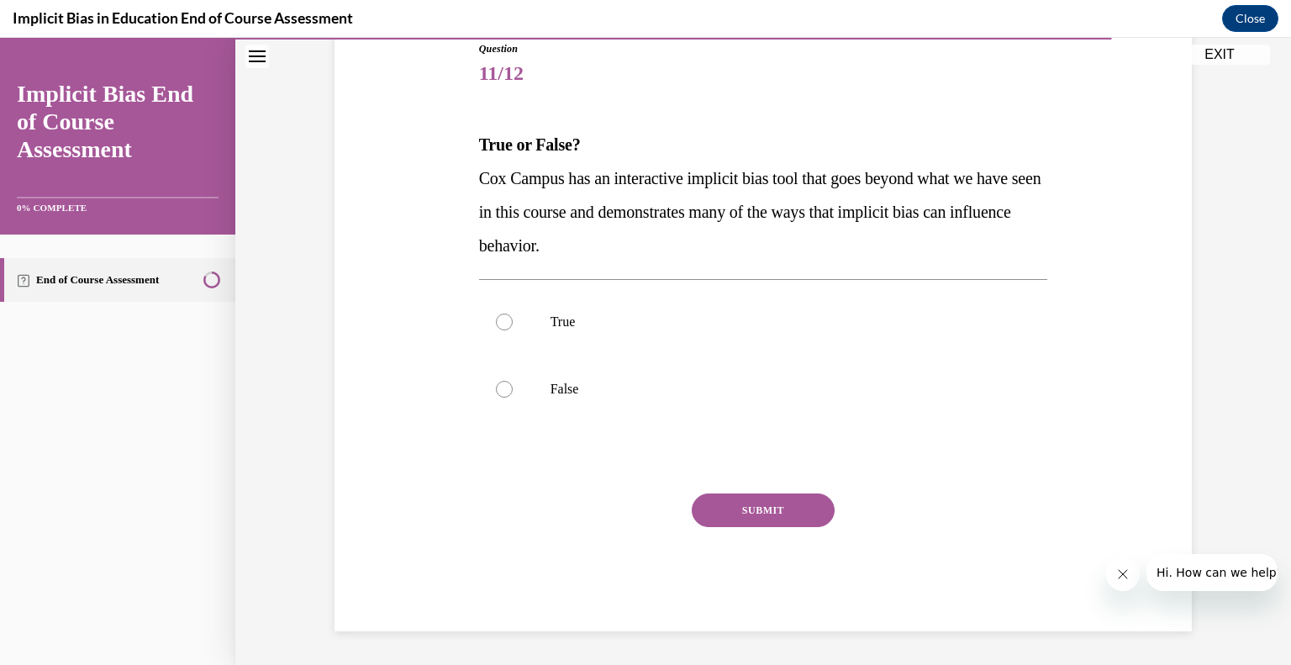
scroll to position [187, 0]
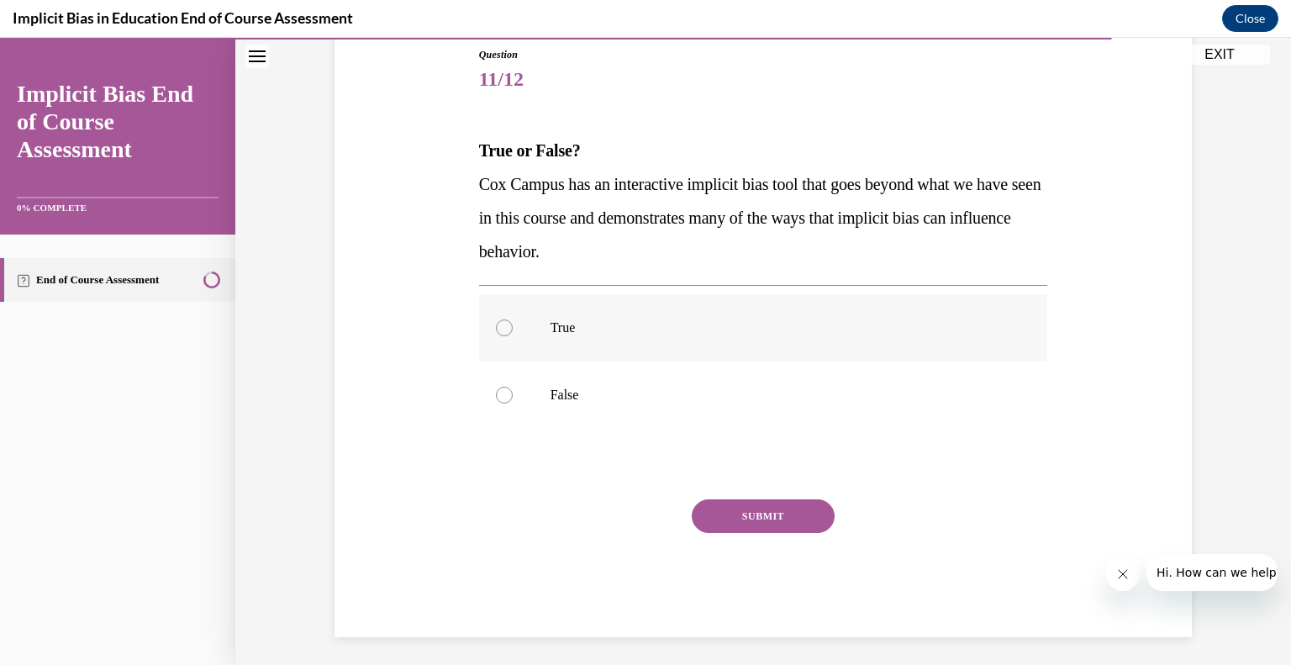
click at [505, 325] on div at bounding box center [504, 327] width 17 height 17
click at [505, 325] on input "True" at bounding box center [504, 327] width 17 height 17
radio input "true"
click at [746, 515] on button "SUBMIT" at bounding box center [762, 516] width 143 height 34
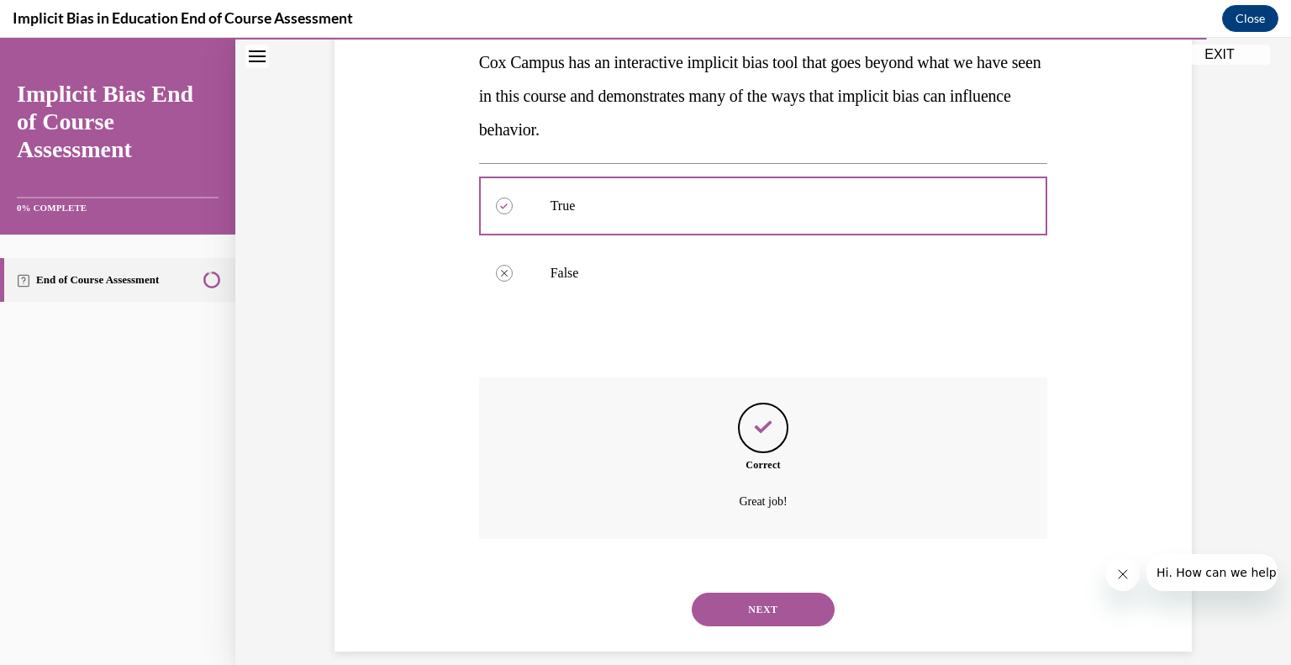
scroll to position [328, 0]
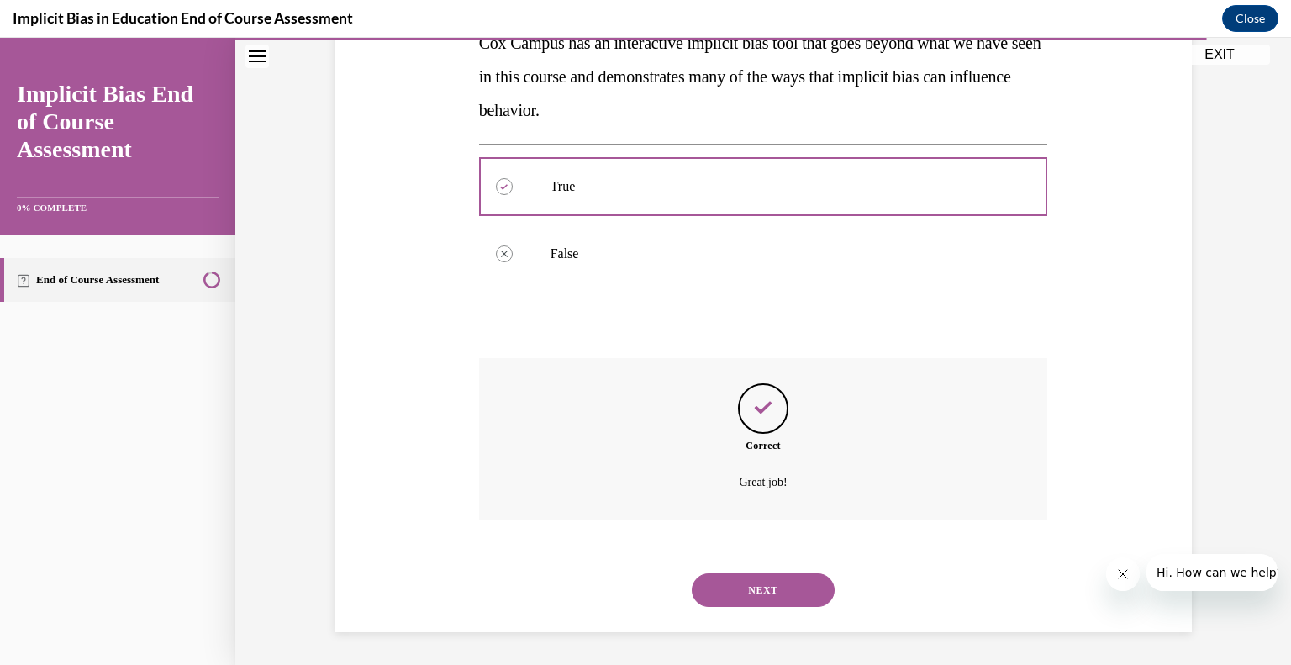
click at [769, 591] on button "NEXT" at bounding box center [762, 590] width 143 height 34
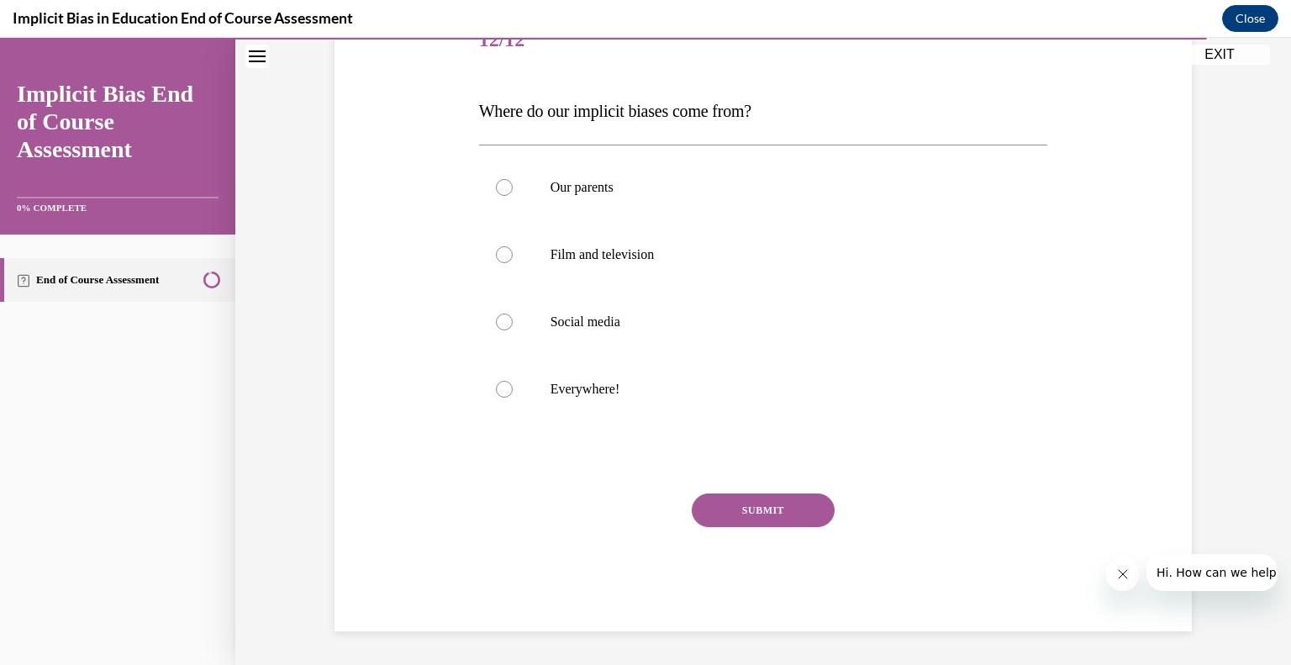
scroll to position [187, 0]
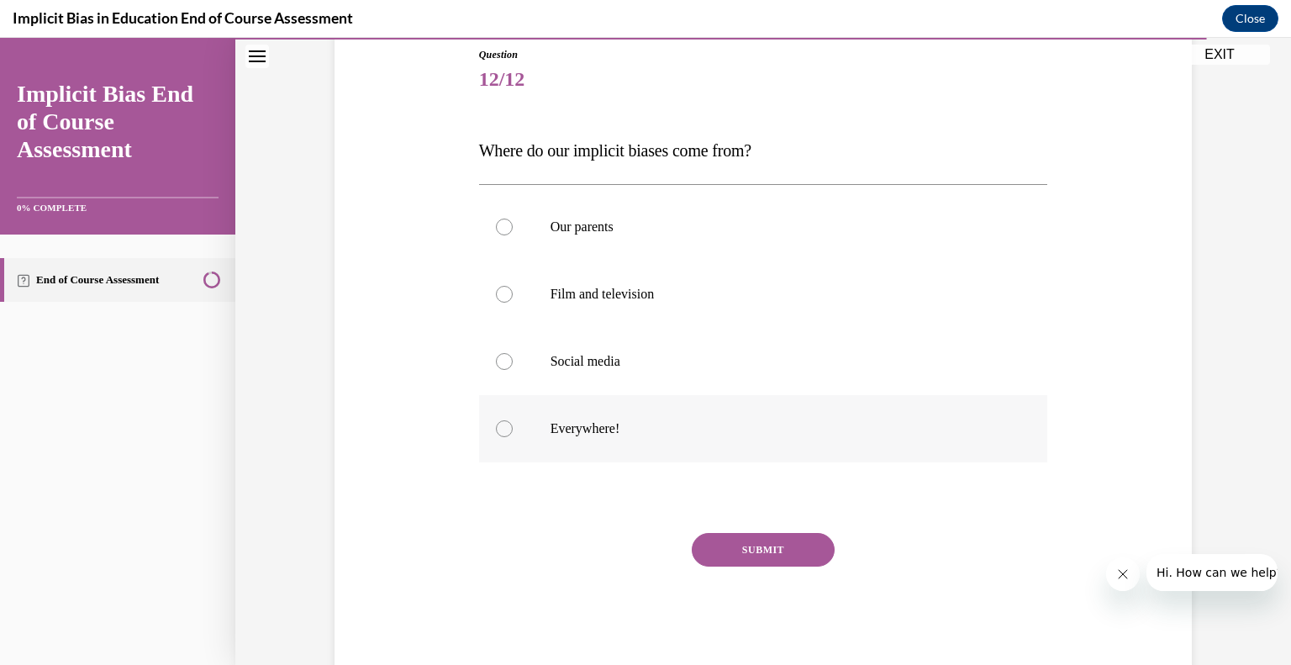
click at [595, 454] on label "Everywhere!" at bounding box center [763, 428] width 569 height 67
click at [513, 437] on input "Everywhere!" at bounding box center [504, 428] width 17 height 17
radio input "true"
click at [748, 548] on button "SUBMIT" at bounding box center [762, 550] width 143 height 34
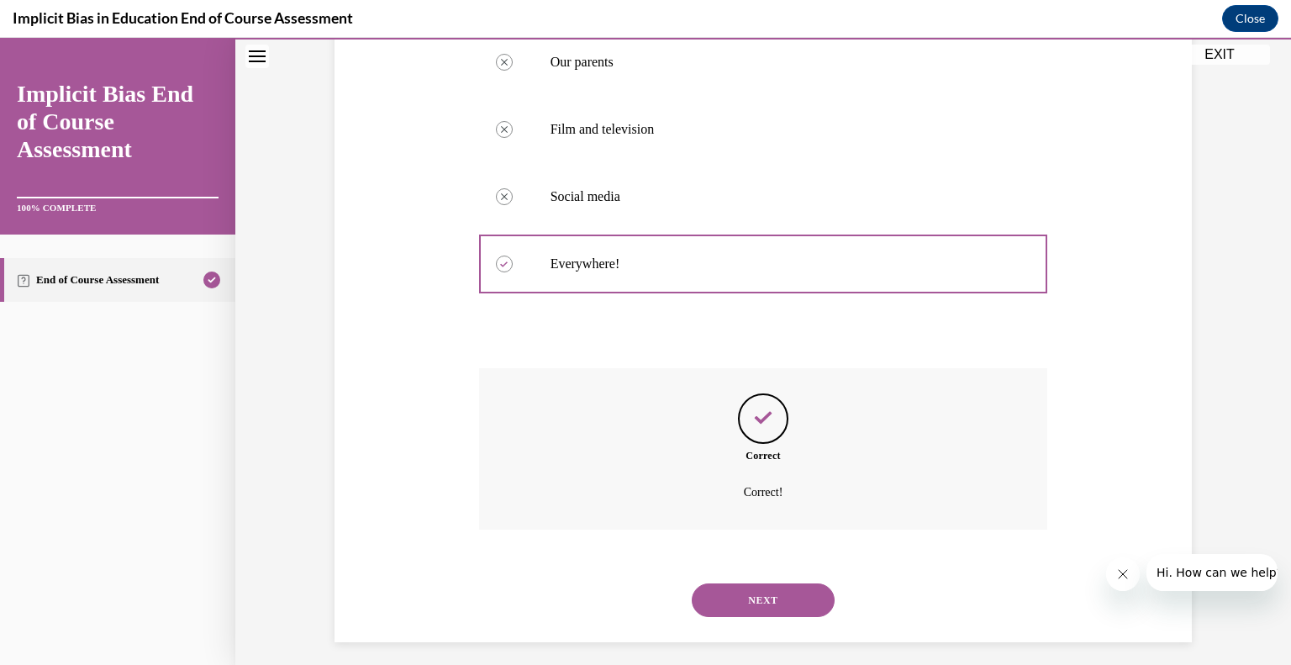
scroll to position [361, 0]
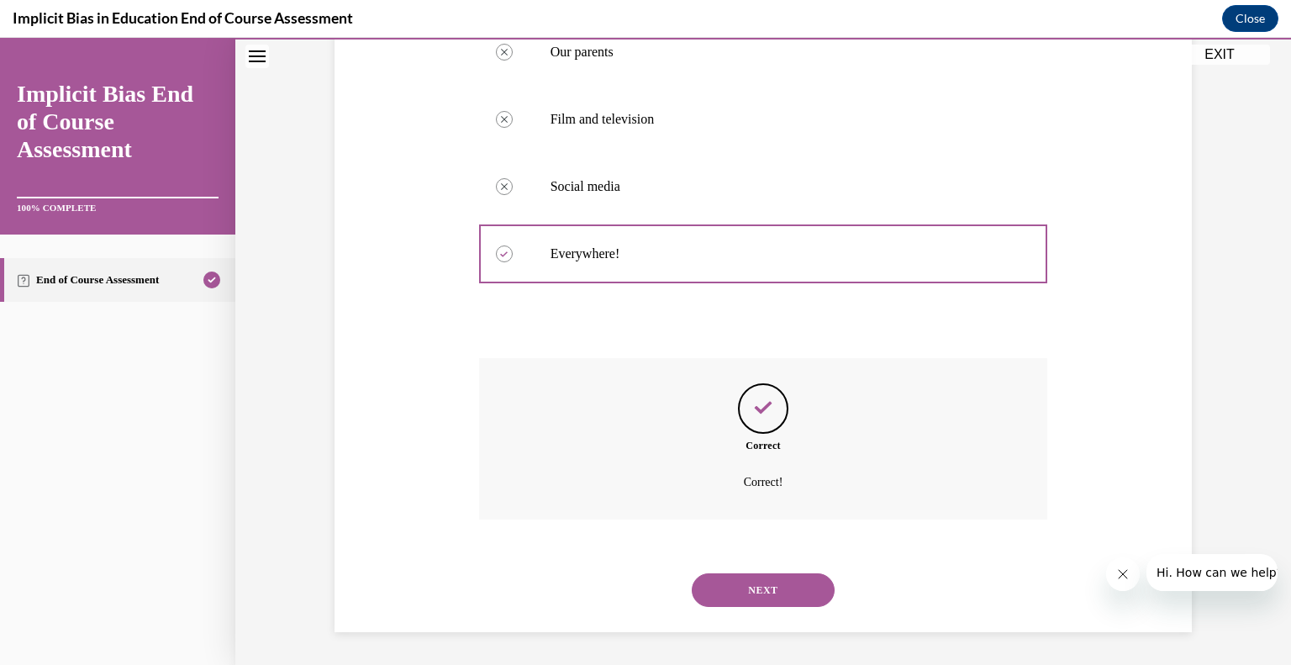
click at [791, 586] on button "NEXT" at bounding box center [762, 590] width 143 height 34
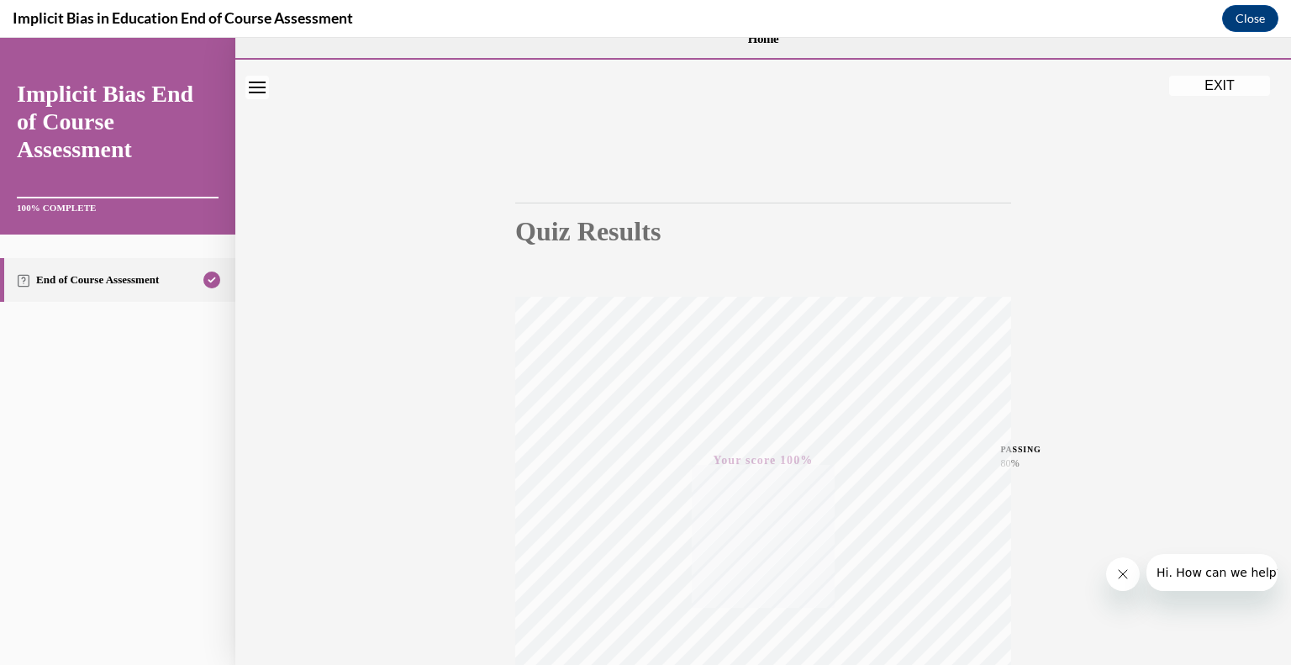
scroll to position [0, 0]
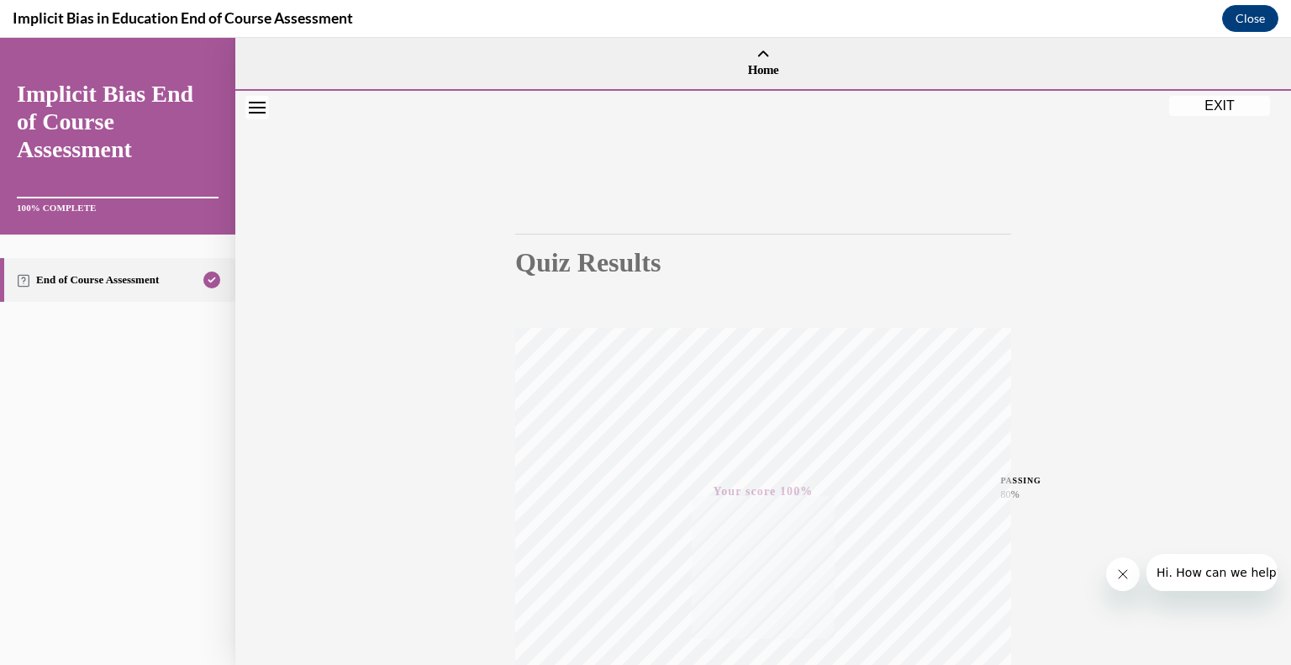
click at [1213, 111] on button "EXIT" at bounding box center [1219, 106] width 101 height 20
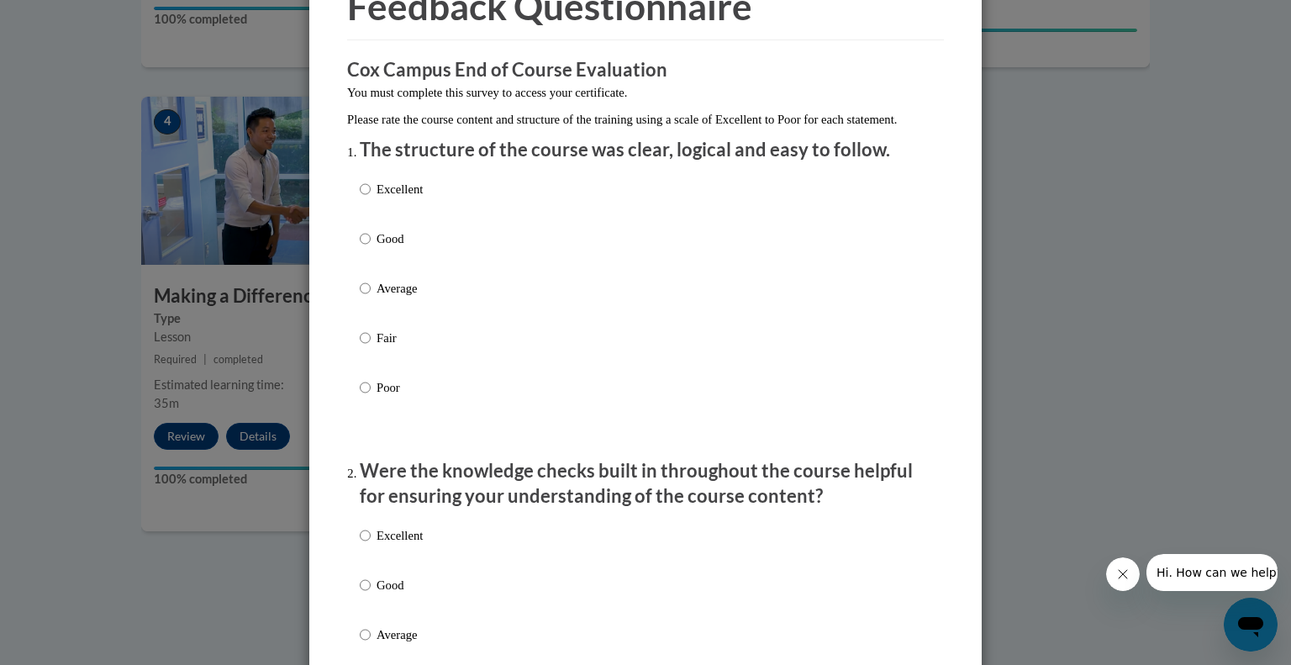
scroll to position [118, 0]
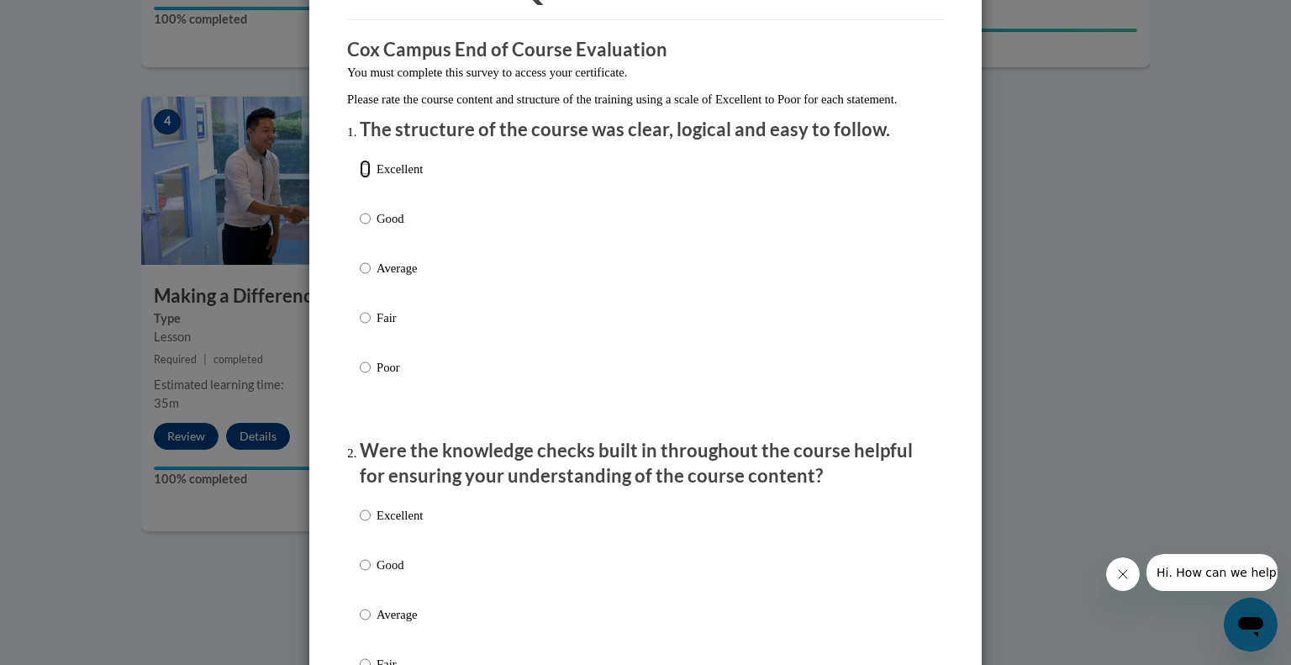
click at [363, 178] on input "Excellent" at bounding box center [365, 169] width 11 height 18
radio input "true"
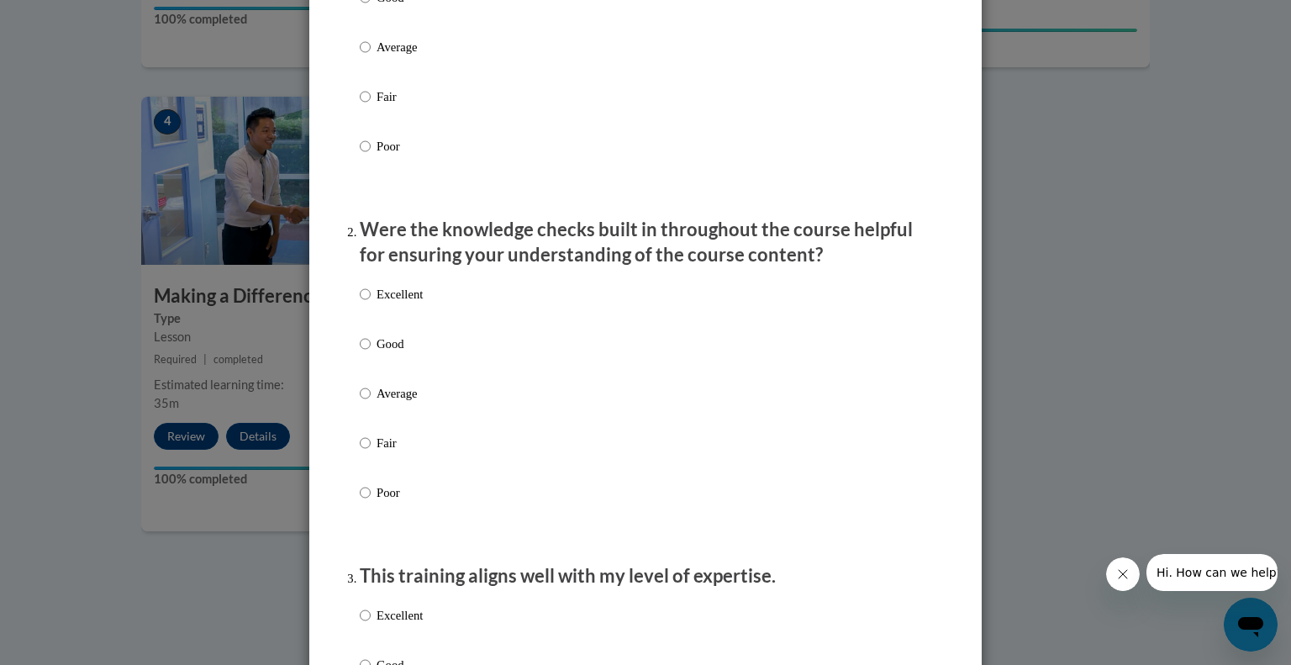
scroll to position [367, 0]
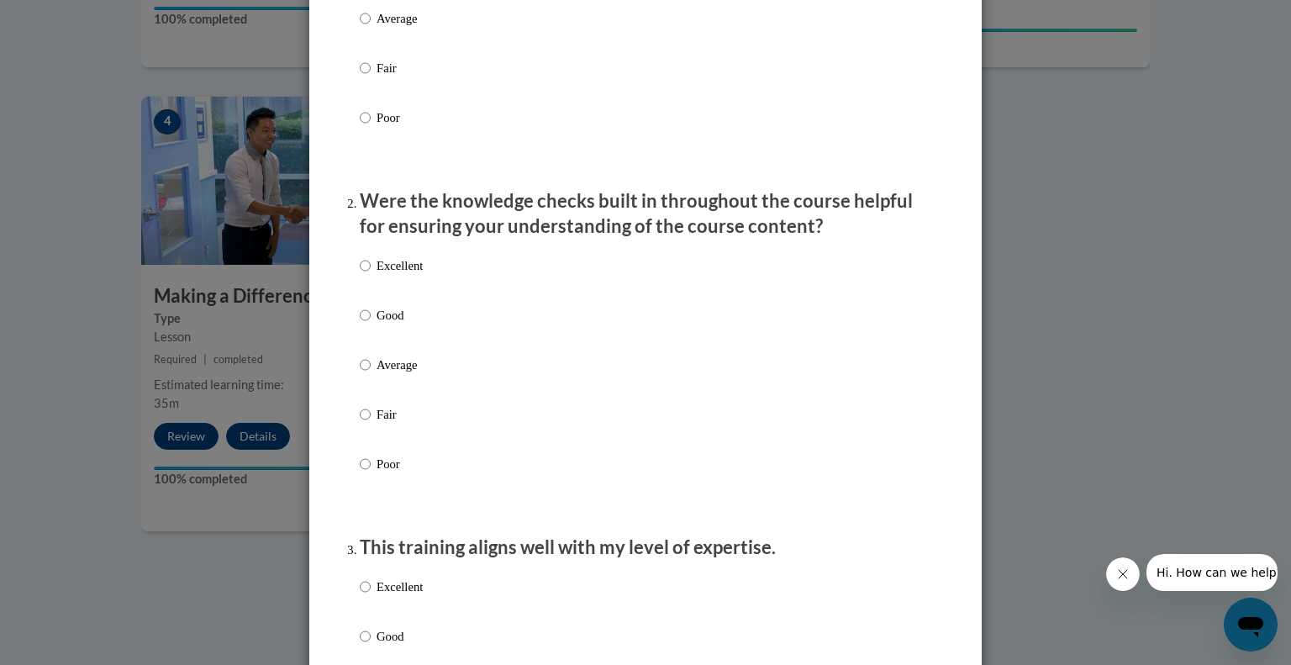
click at [386, 295] on label "Excellent" at bounding box center [391, 278] width 63 height 45
click at [371, 275] on input "Excellent" at bounding box center [365, 265] width 11 height 18
radio input "true"
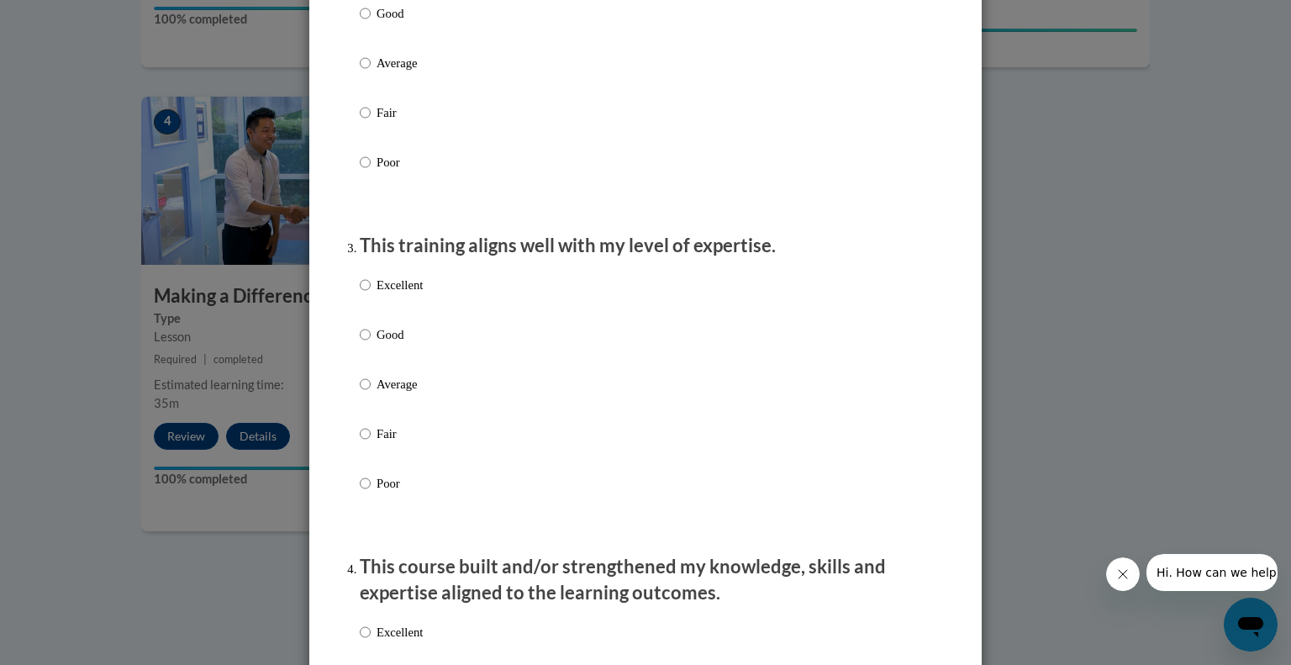
scroll to position [694, 0]
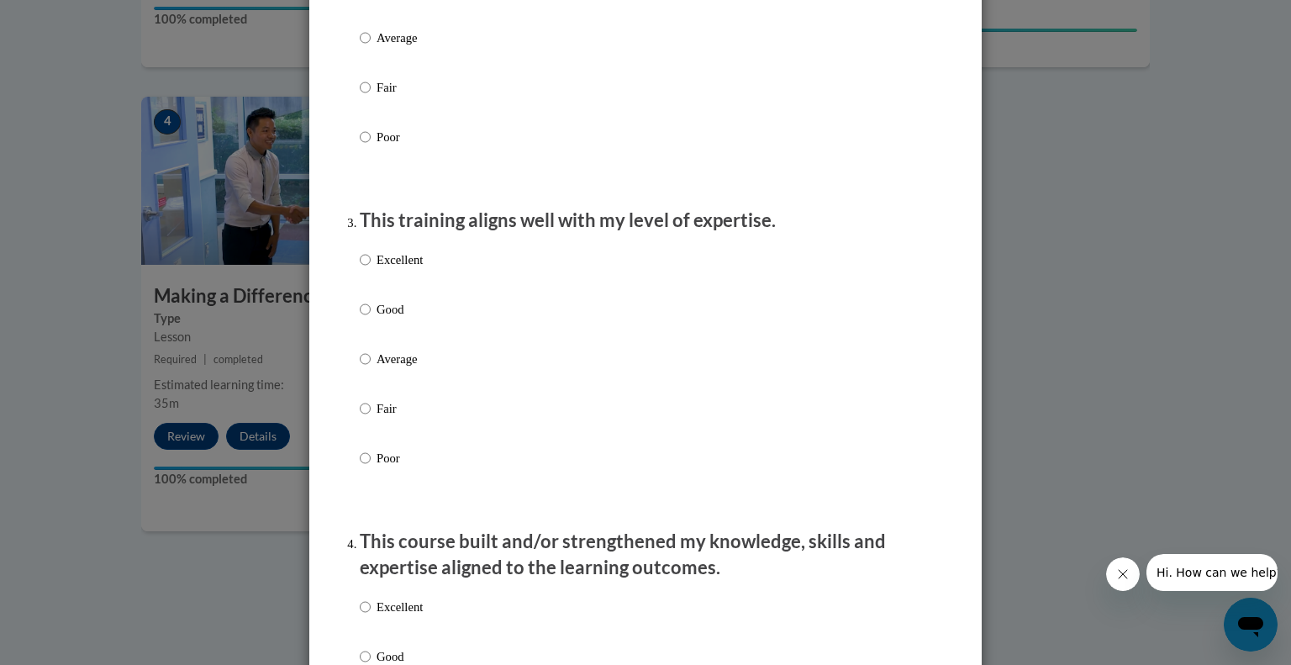
click at [393, 292] on label "Excellent" at bounding box center [391, 272] width 63 height 45
click at [371, 269] on input "Excellent" at bounding box center [365, 259] width 11 height 18
radio input "true"
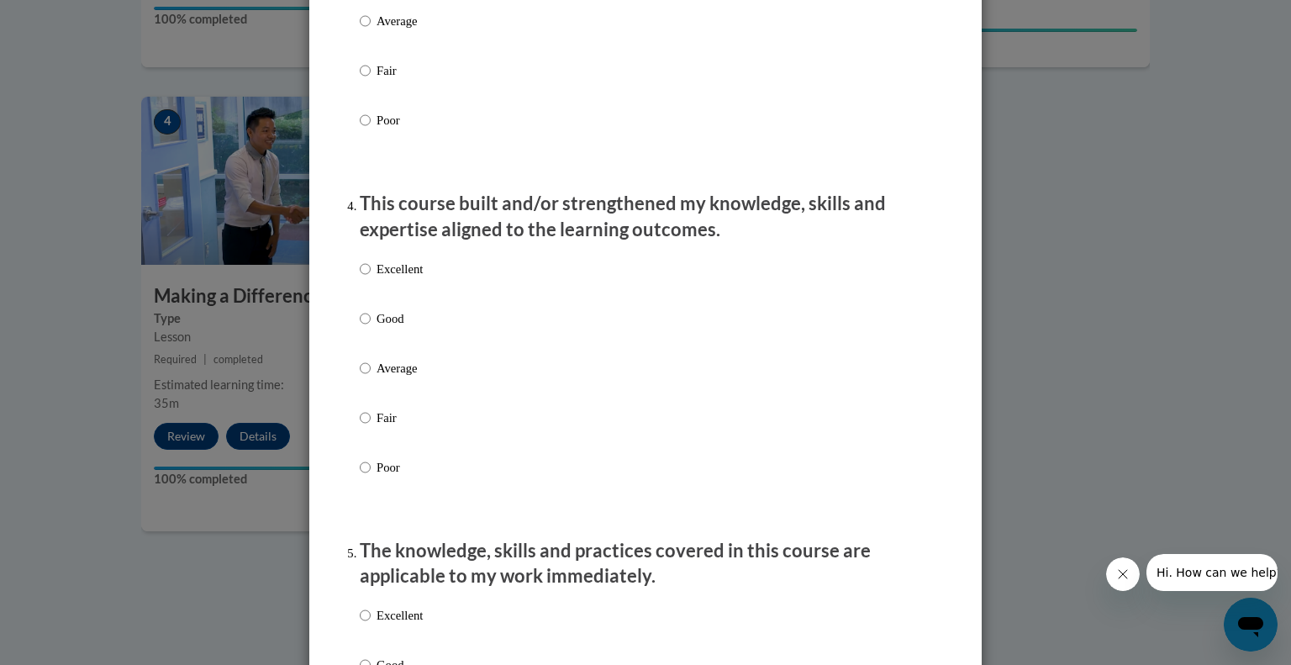
click at [408, 278] on p "Excellent" at bounding box center [399, 269] width 46 height 18
click at [371, 278] on input "Excellent" at bounding box center [365, 269] width 11 height 18
radio input "true"
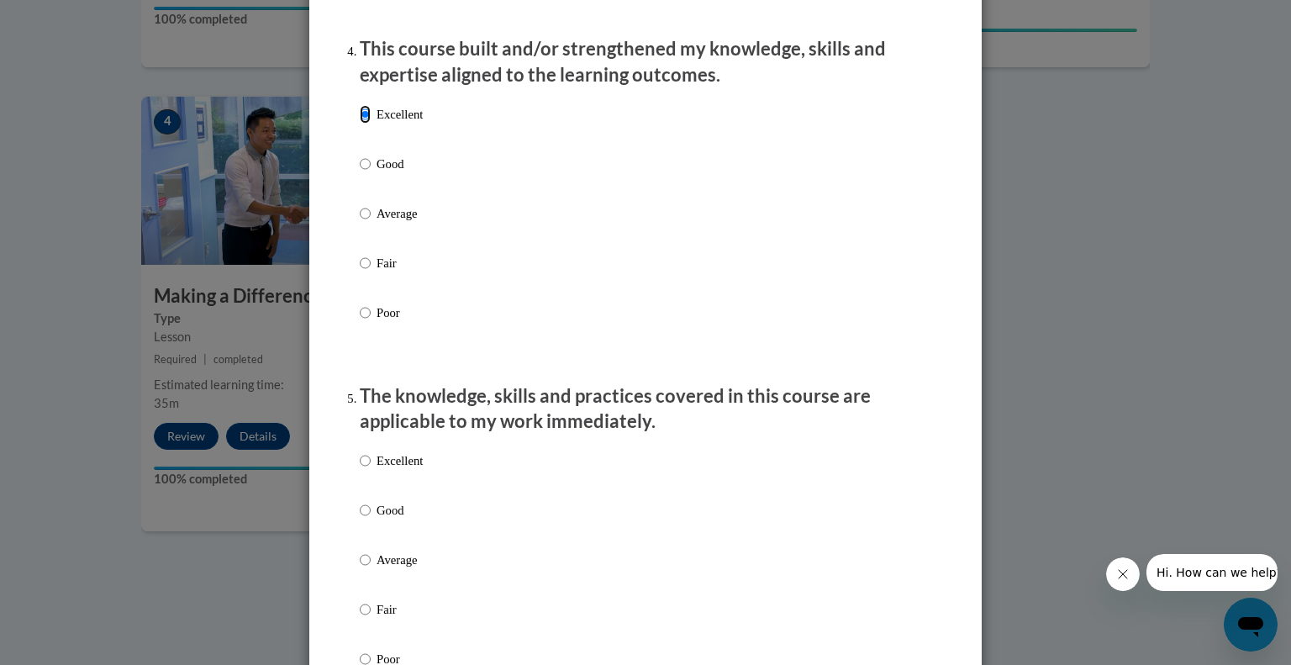
scroll to position [1365, 0]
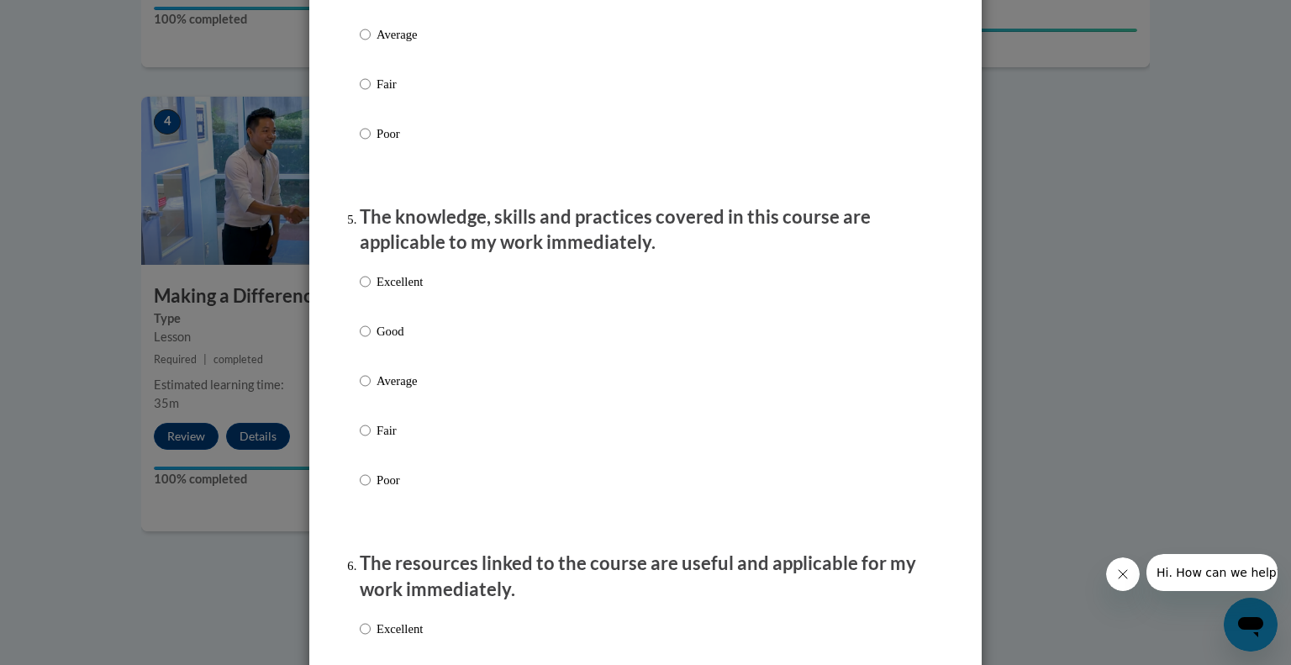
click at [407, 291] on p "Excellent" at bounding box center [399, 281] width 46 height 18
click at [371, 291] on input "Excellent" at bounding box center [365, 281] width 11 height 18
radio input "true"
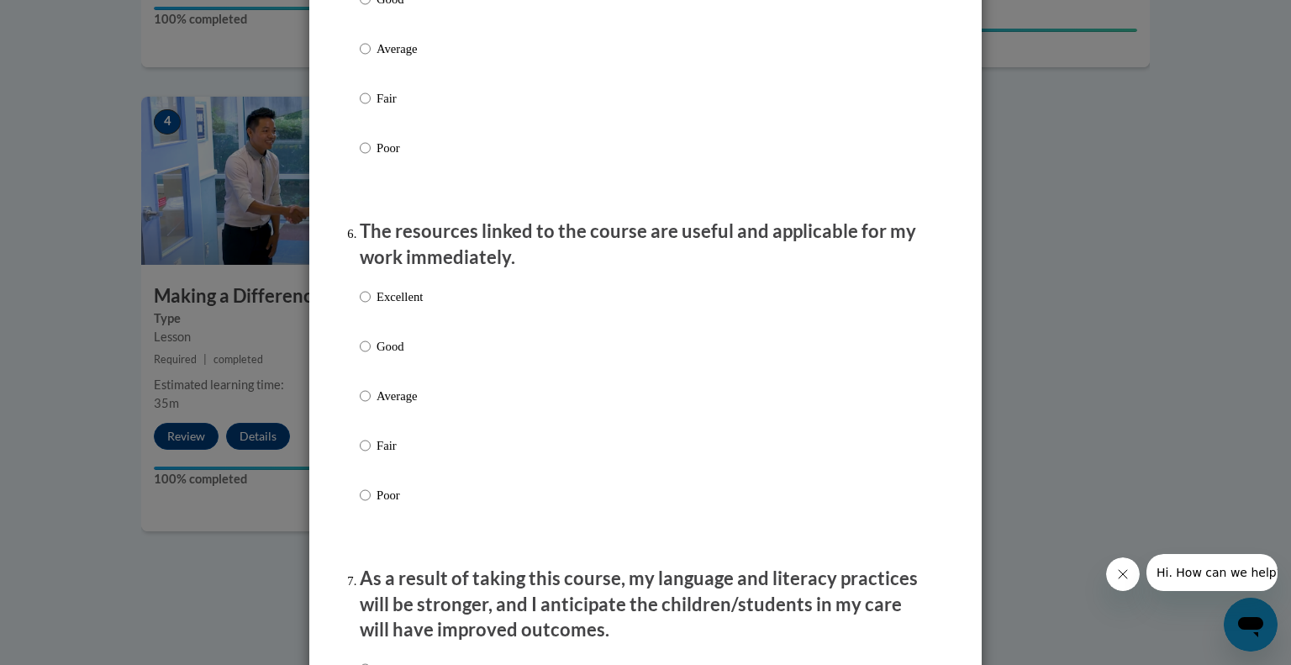
click at [406, 333] on label "Excellent" at bounding box center [391, 309] width 63 height 45
click at [371, 306] on input "Excellent" at bounding box center [365, 296] width 11 height 18
radio input "true"
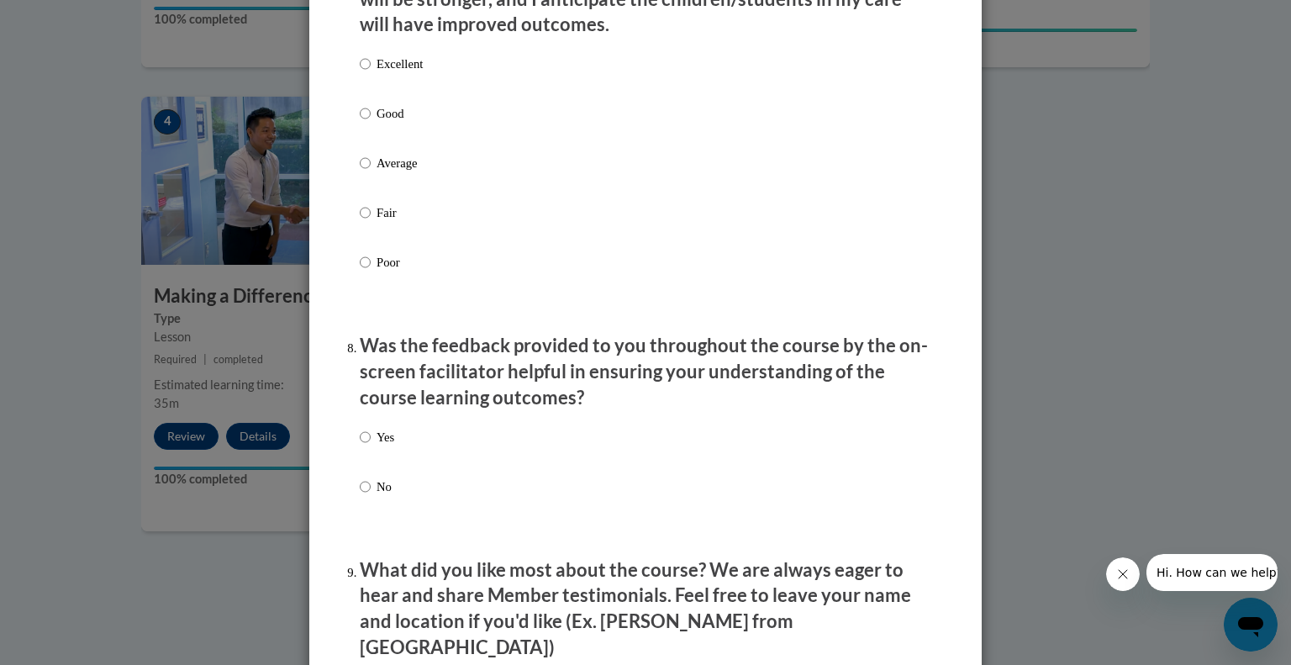
scroll to position [2303, 0]
click at [398, 72] on p "Excellent" at bounding box center [399, 63] width 46 height 18
click at [371, 72] on input "Excellent" at bounding box center [365, 63] width 11 height 18
radio input "true"
click at [383, 445] on p "Yes" at bounding box center [385, 436] width 18 height 18
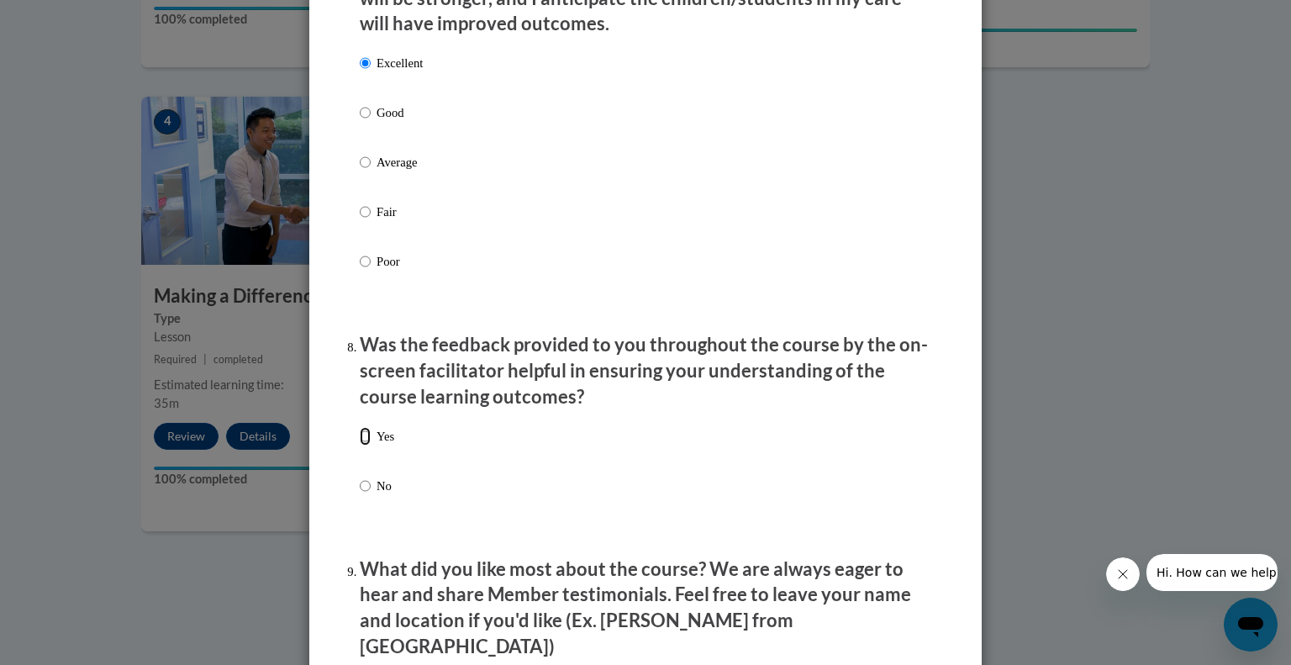
click at [371, 445] on input "Yes" at bounding box center [365, 436] width 11 height 18
radio input "true"
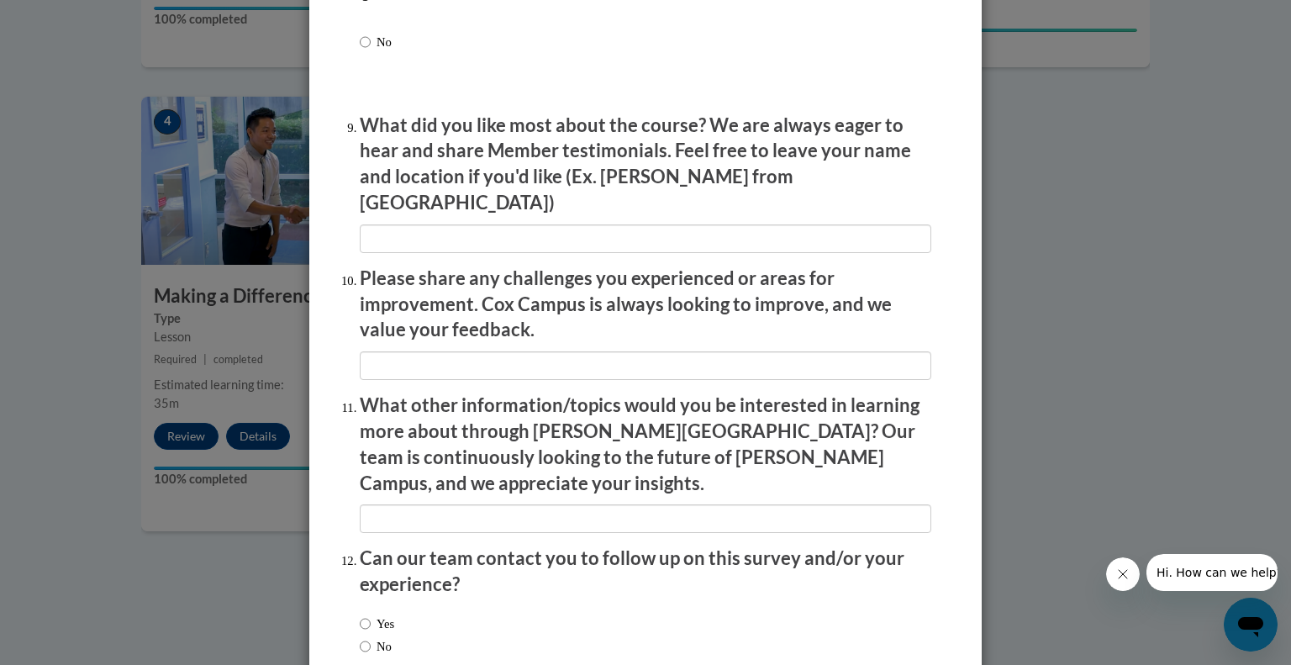
scroll to position [2834, 0]
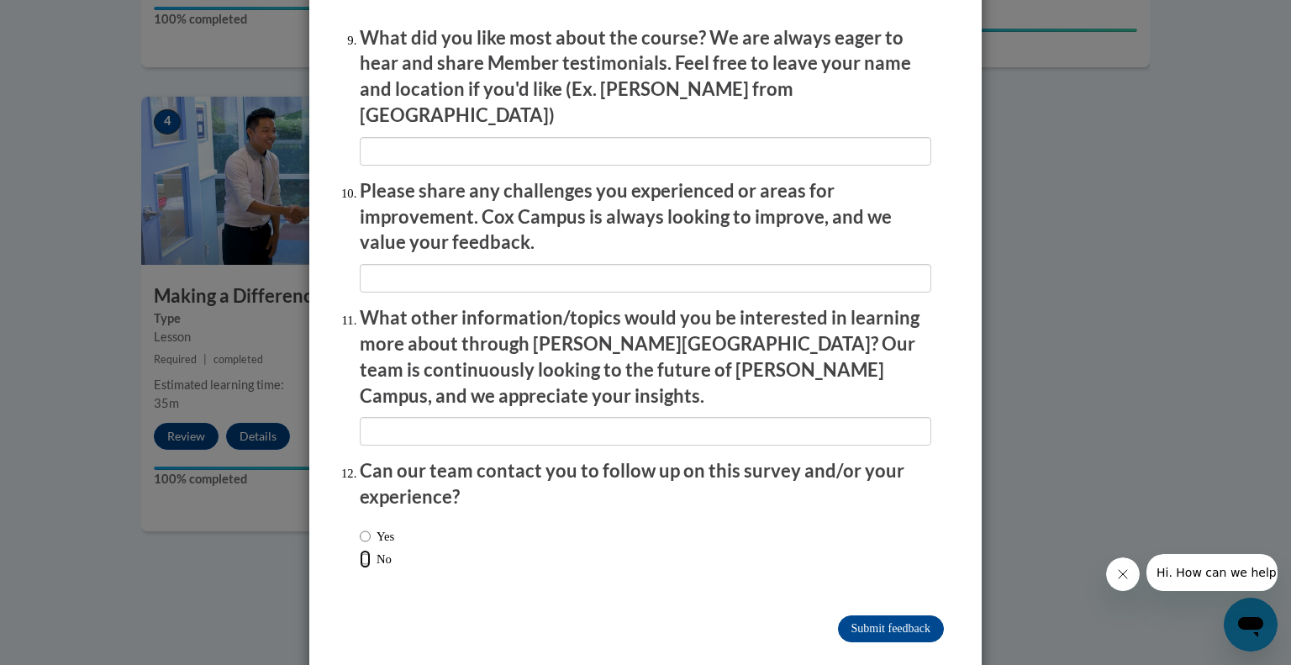
click at [360, 549] on input "No" at bounding box center [365, 558] width 11 height 18
radio input "true"
click at [865, 615] on input "Submit feedback" at bounding box center [891, 628] width 106 height 27
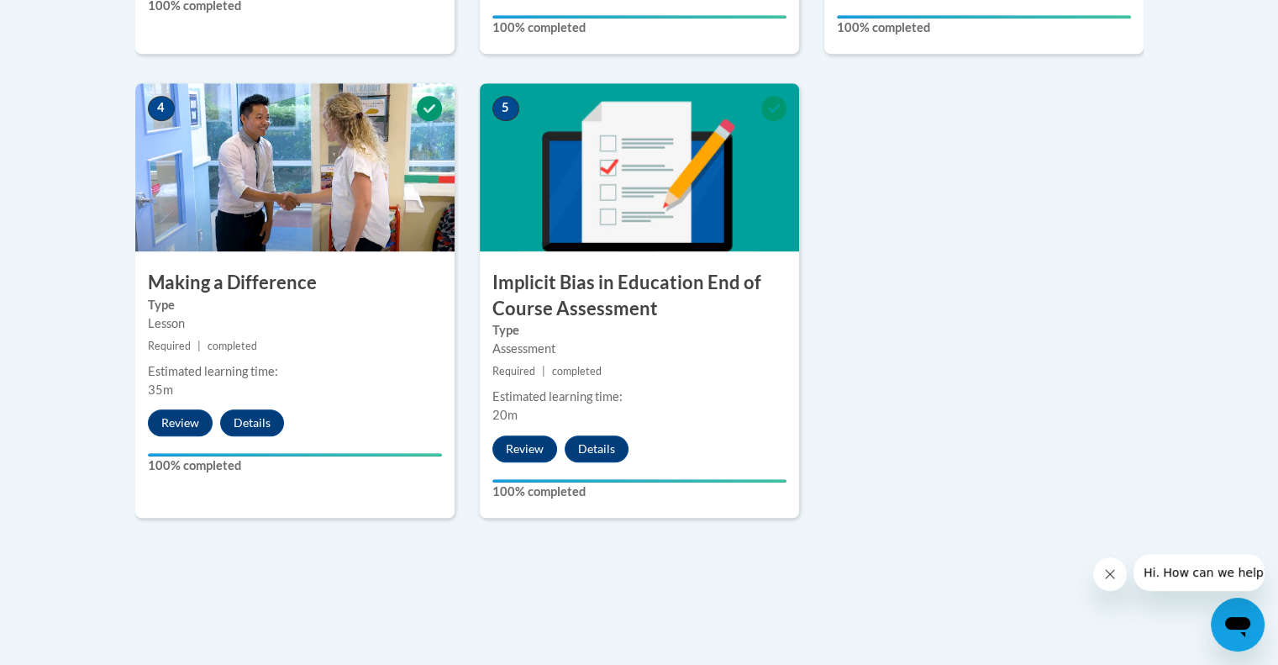
scroll to position [961, 0]
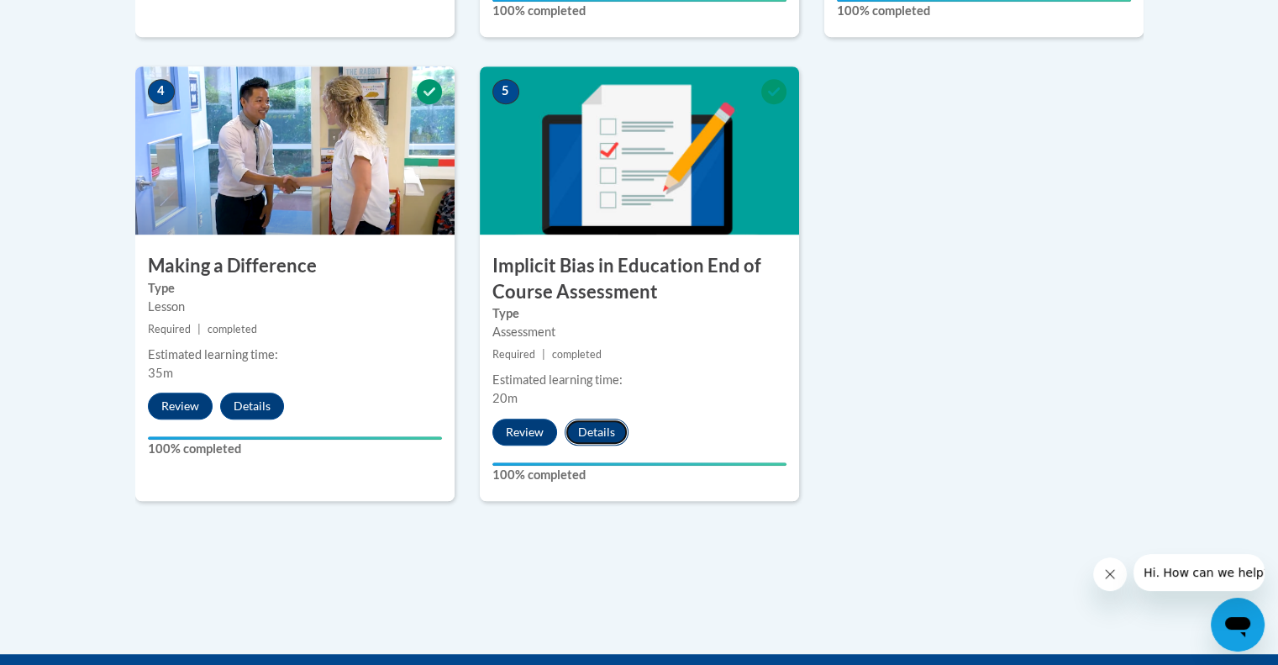
click at [595, 425] on button "Details" at bounding box center [597, 431] width 64 height 27
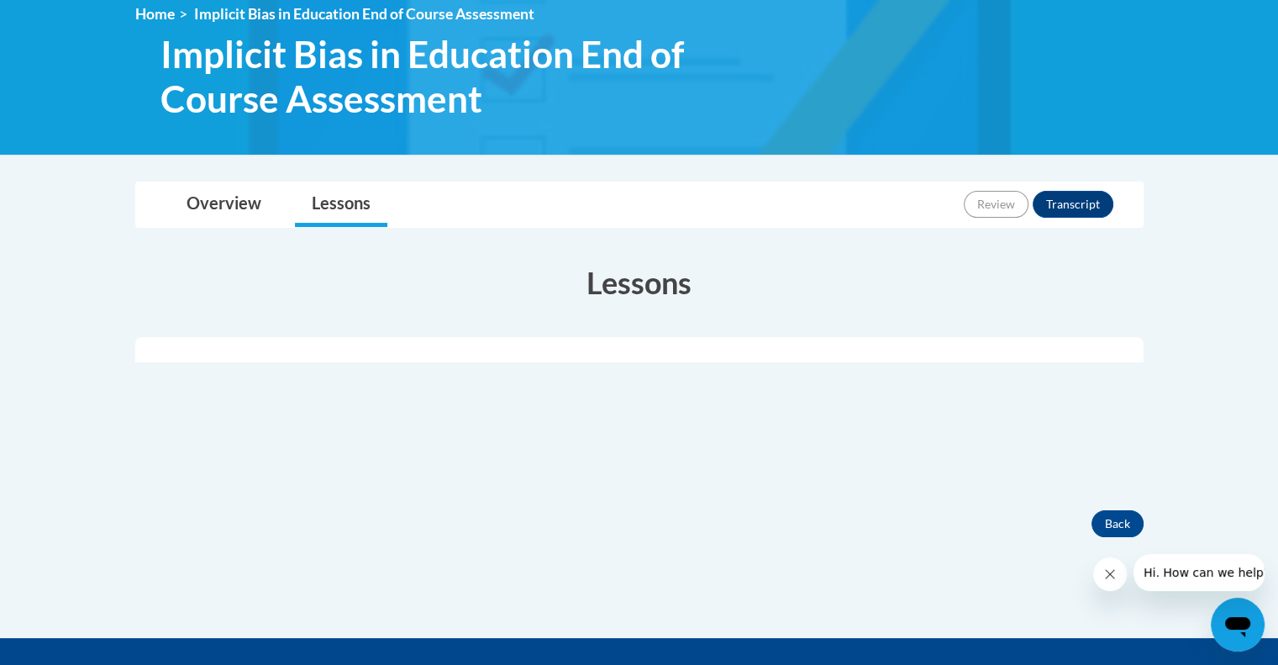
scroll to position [231, 0]
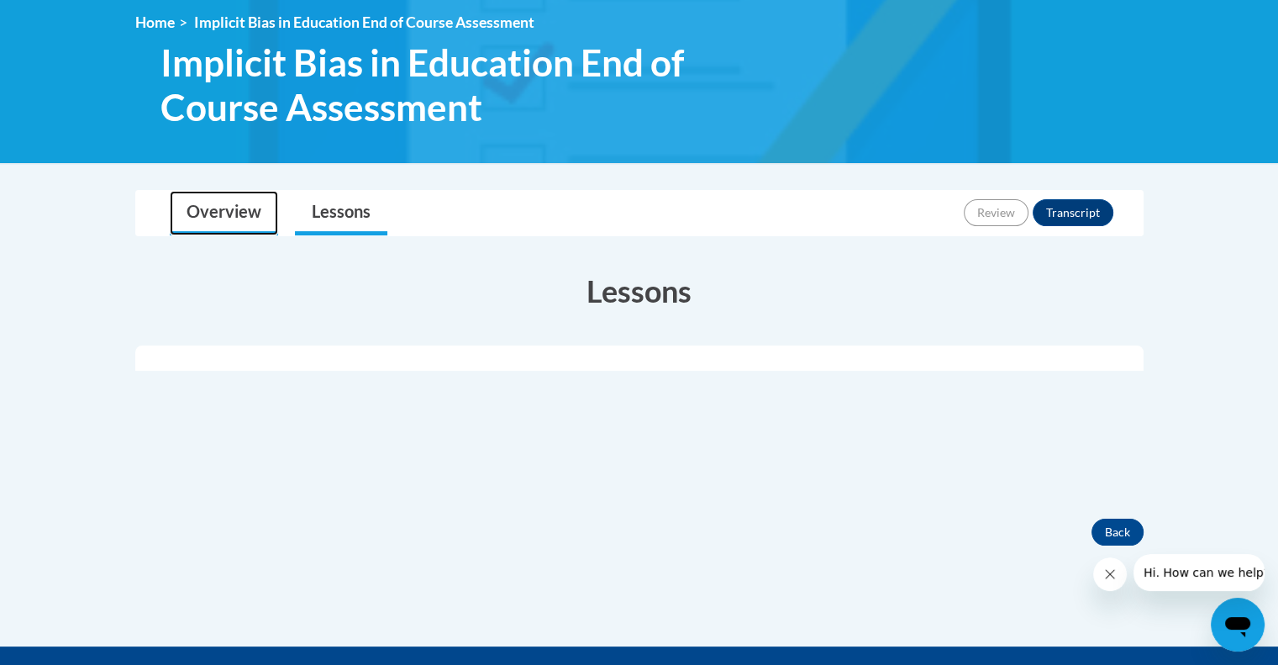
click at [208, 202] on link "Overview" at bounding box center [224, 213] width 108 height 45
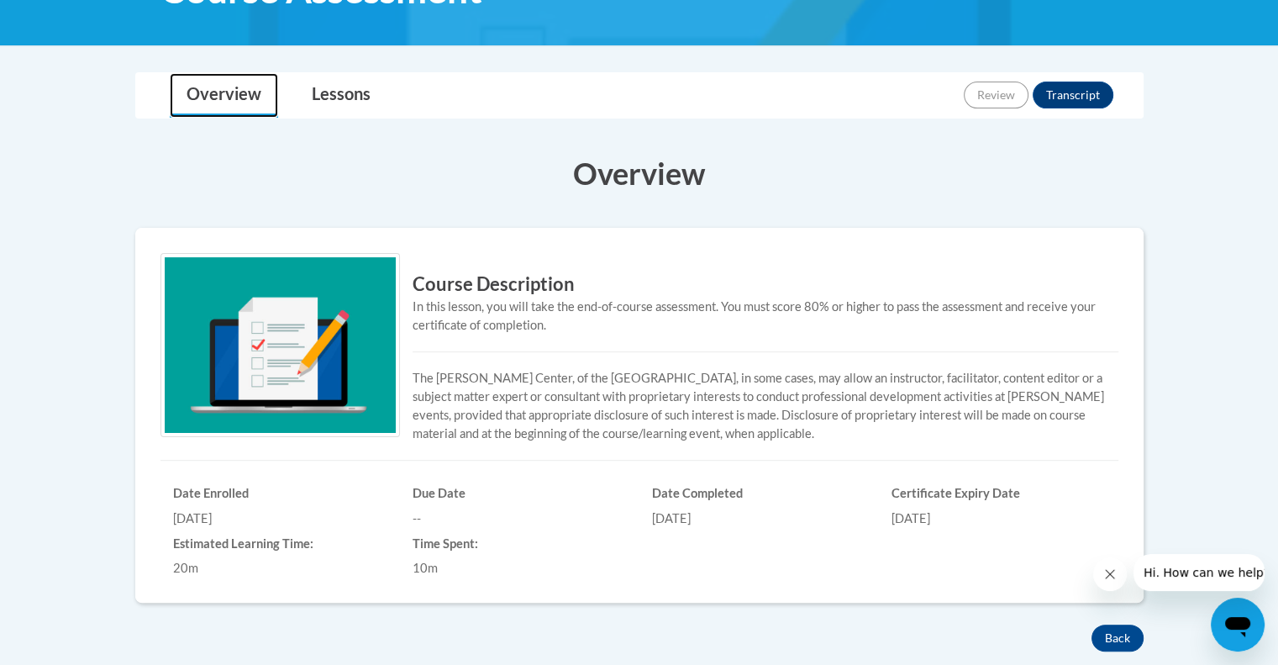
scroll to position [348, 0]
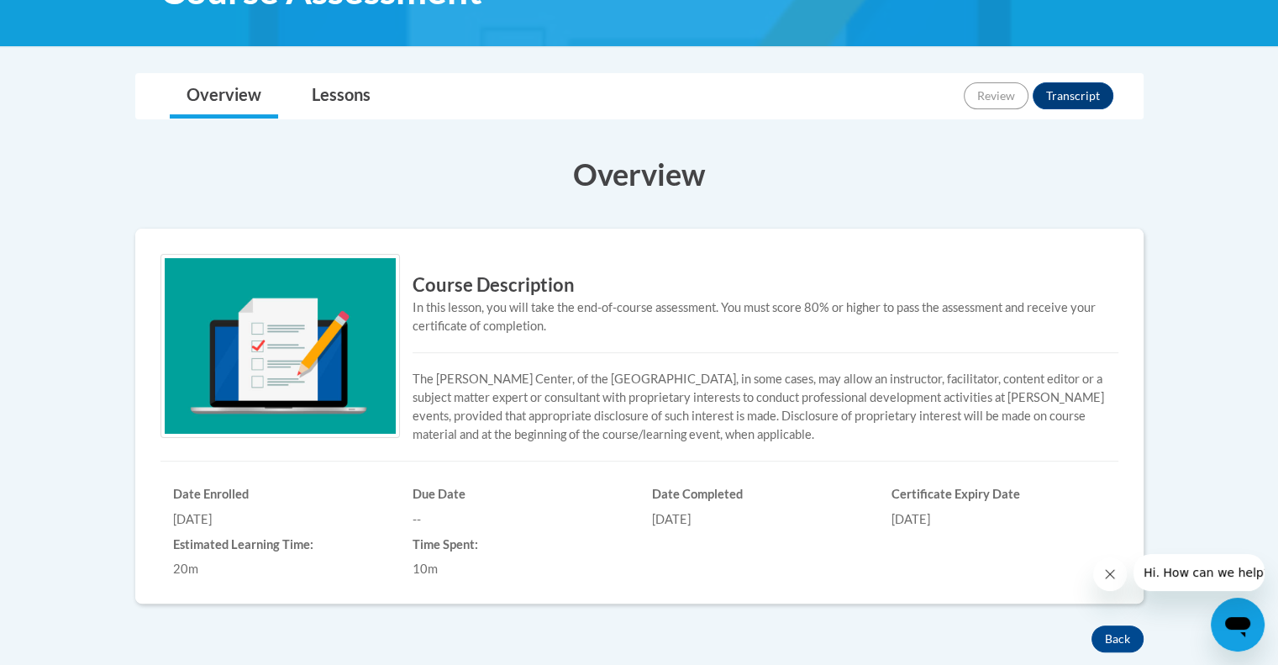
click at [1109, 576] on icon "Close message from company" at bounding box center [1109, 573] width 13 height 13
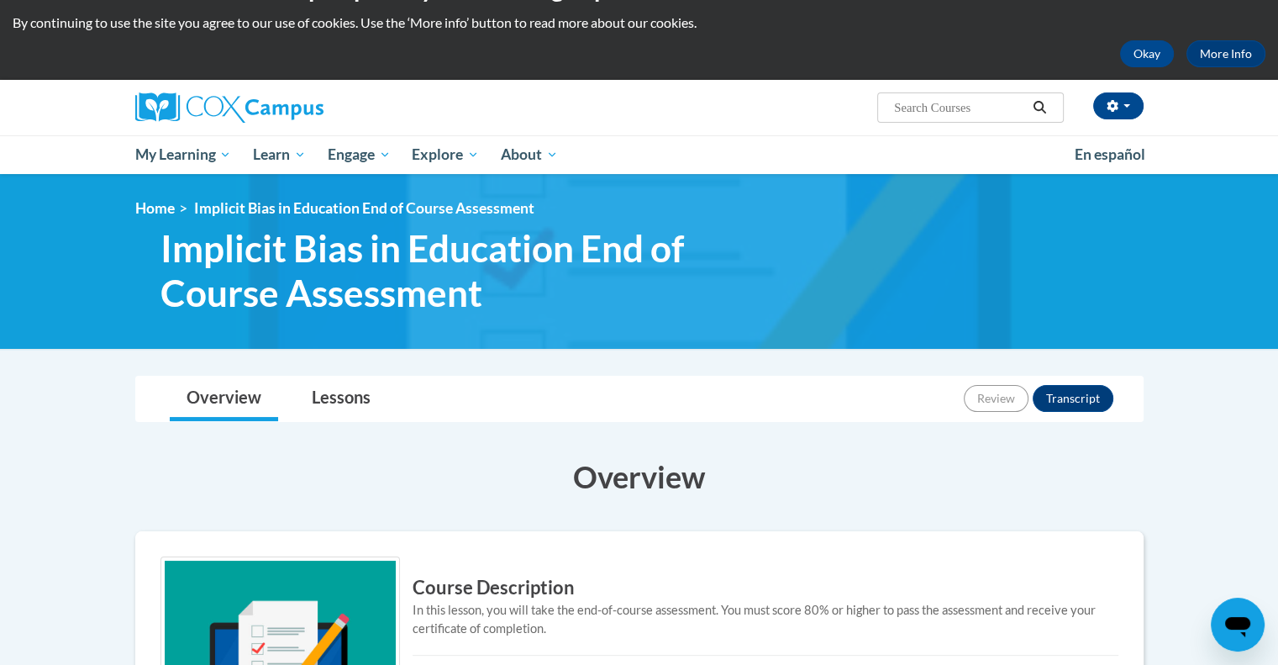
scroll to position [7, 0]
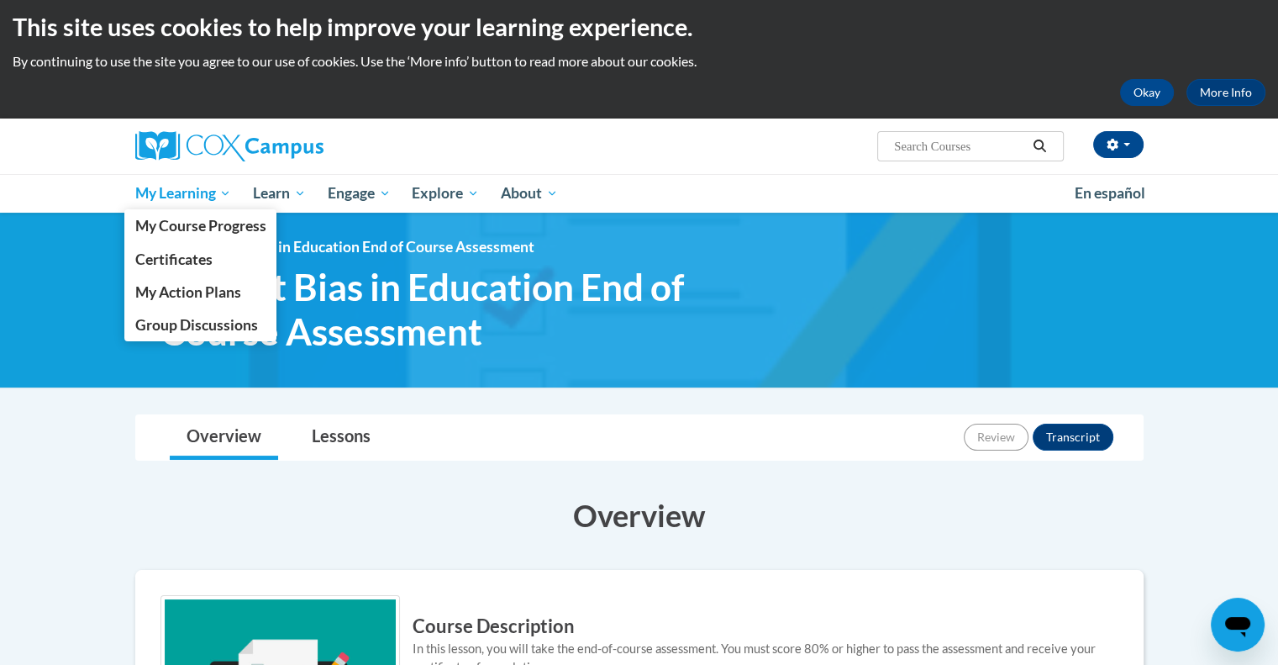
click at [229, 191] on span "My Learning" at bounding box center [182, 193] width 97 height 20
click at [199, 263] on span "Certificates" at bounding box center [172, 259] width 77 height 18
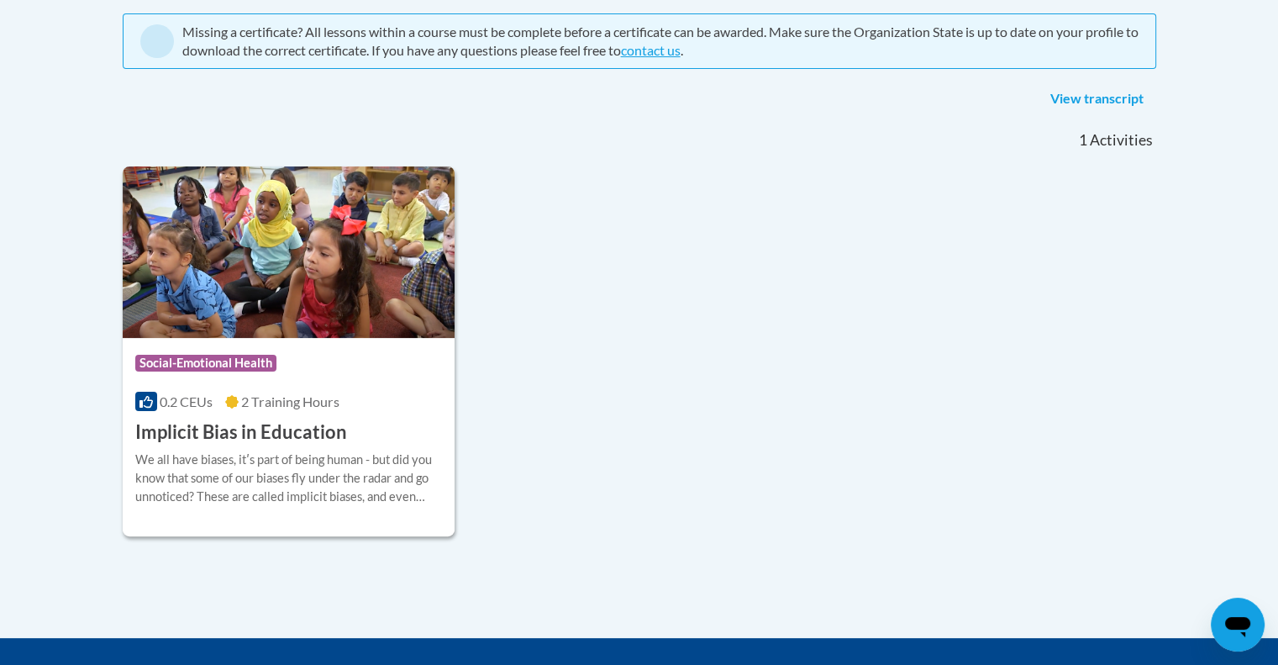
scroll to position [363, 0]
click at [560, 185] on div "Course Category: Social-Emotional Health 0.2 CEUs 2 Training Hours COURSE Impli…" at bounding box center [639, 351] width 1033 height 370
click at [403, 450] on div "We all have biases, itʹs part of being human - but did you know that some of ou…" at bounding box center [289, 477] width 308 height 55
